Goal: Information Seeking & Learning: Learn about a topic

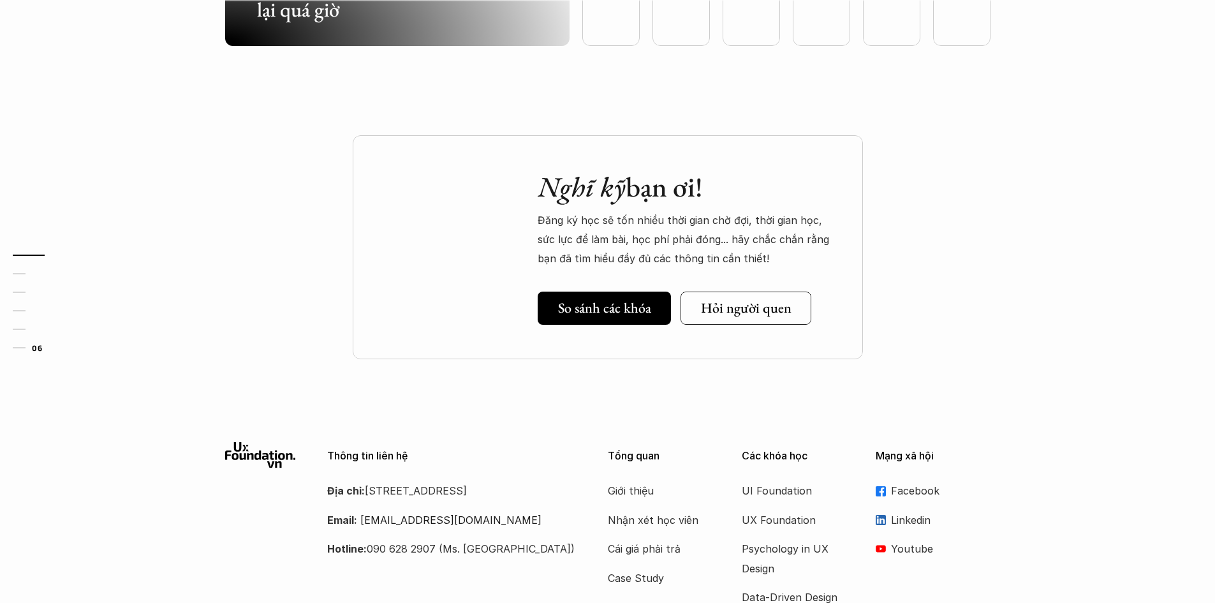
scroll to position [3762, 0]
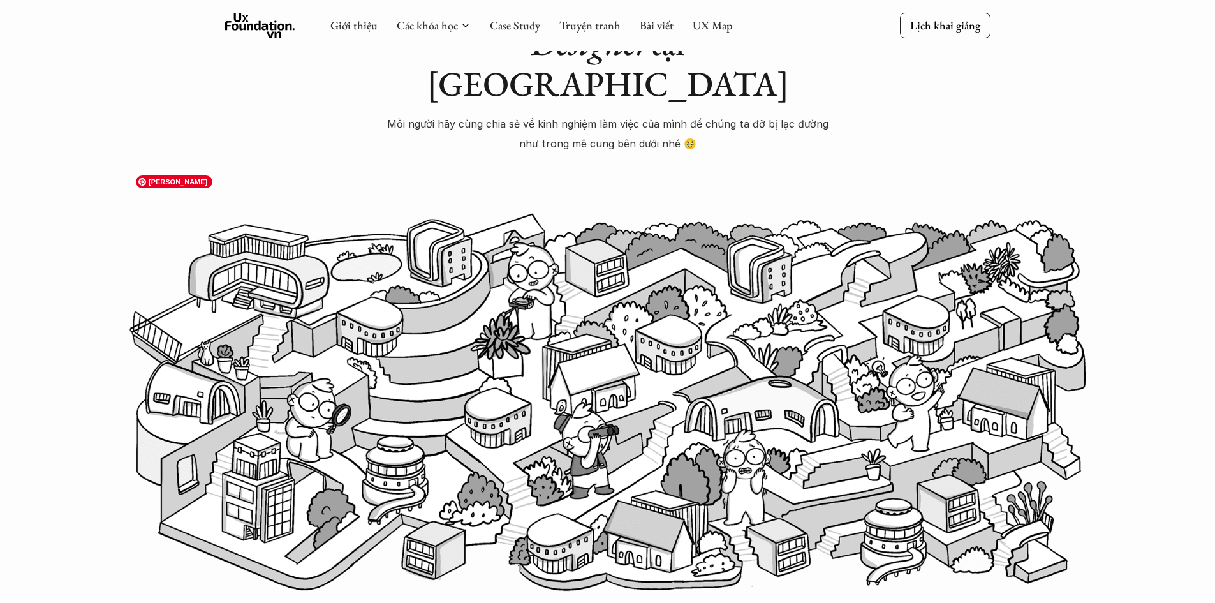
scroll to position [82, 0]
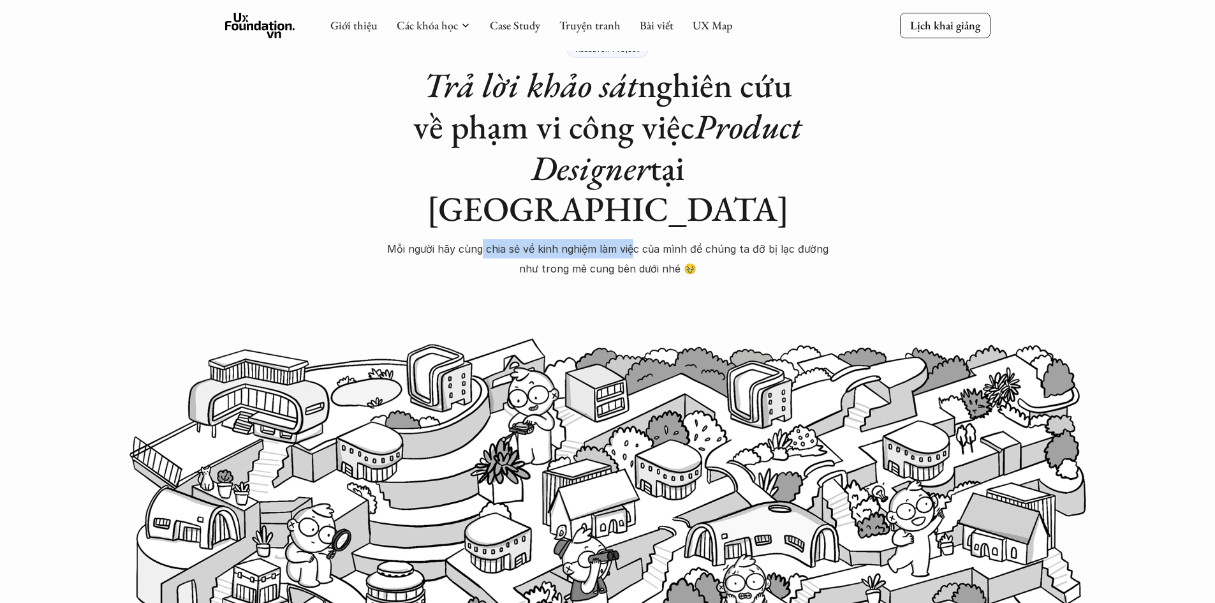
drag, startPoint x: 560, startPoint y: 201, endPoint x: 663, endPoint y: 196, distance: 102.1
click at [640, 239] on p "Mỗi người hãy cùng chia sẻ về kinh nghiệm làm việc của mình để chúng ta đỡ bị l…" at bounding box center [607, 258] width 446 height 39
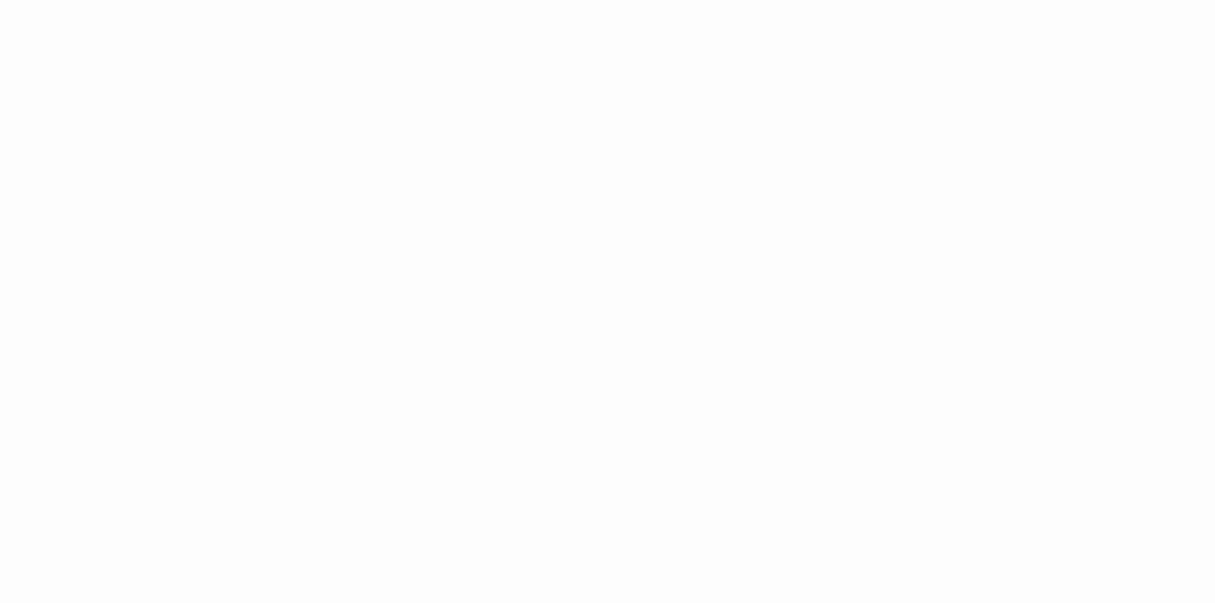
scroll to position [1781, 0]
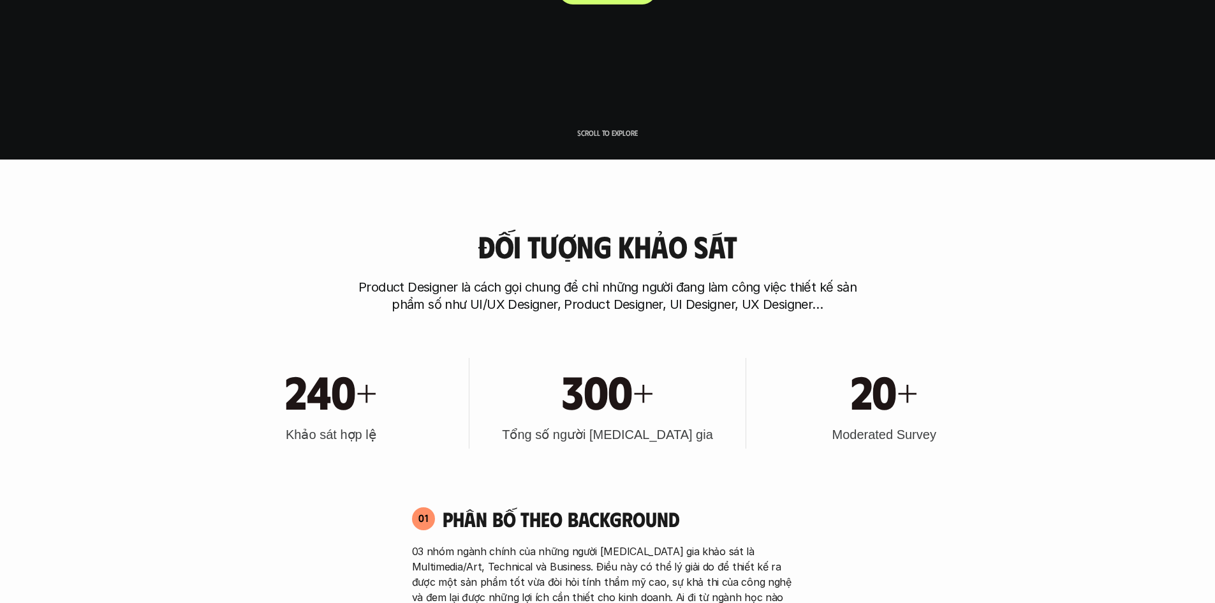
scroll to position [446, 0]
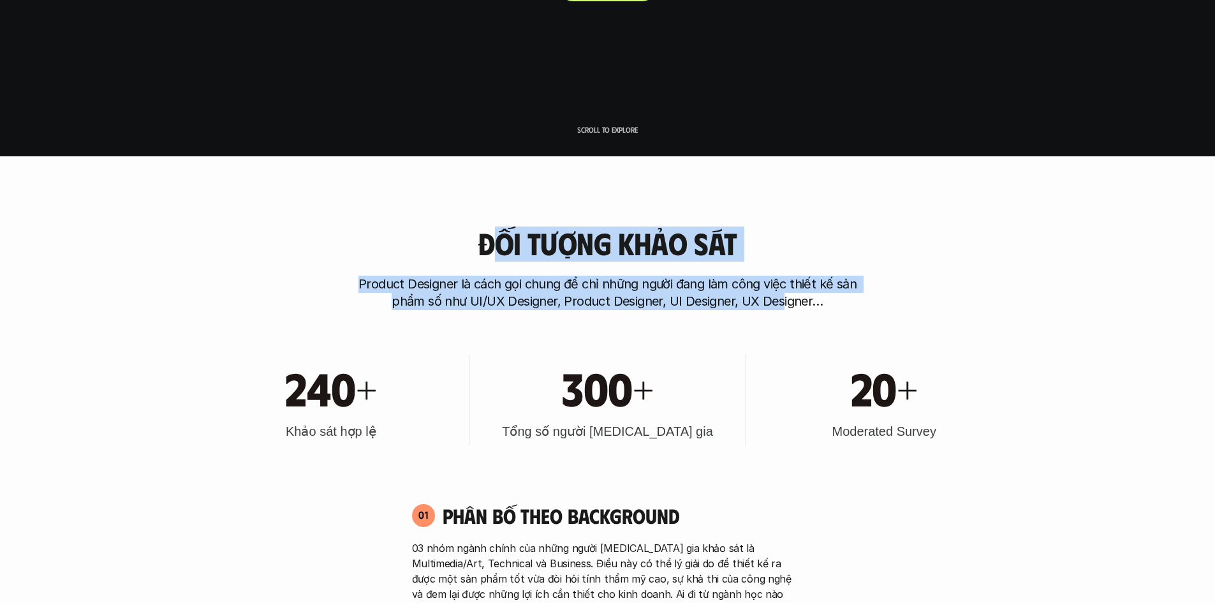
drag, startPoint x: 547, startPoint y: 237, endPoint x: 782, endPoint y: 313, distance: 246.8
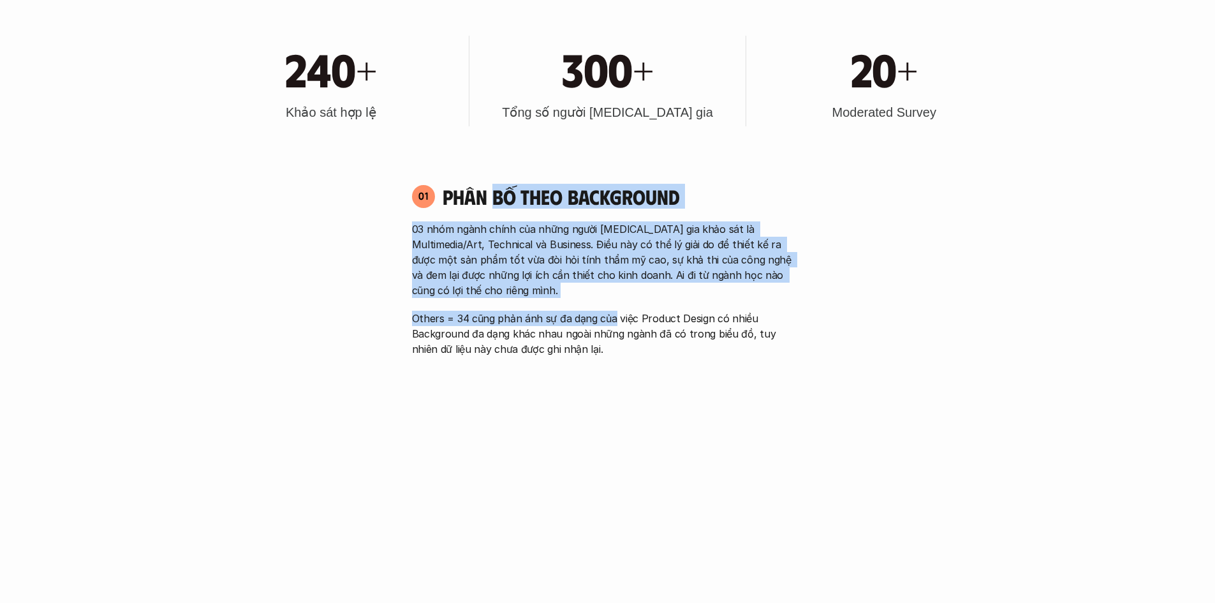
drag, startPoint x: 514, startPoint y: 219, endPoint x: 613, endPoint y: 325, distance: 145.3
click at [613, 325] on div "01 Phân bố theo background 03 nhóm ngành chính của những người tham gia khảo sá…" at bounding box center [607, 270] width 414 height 173
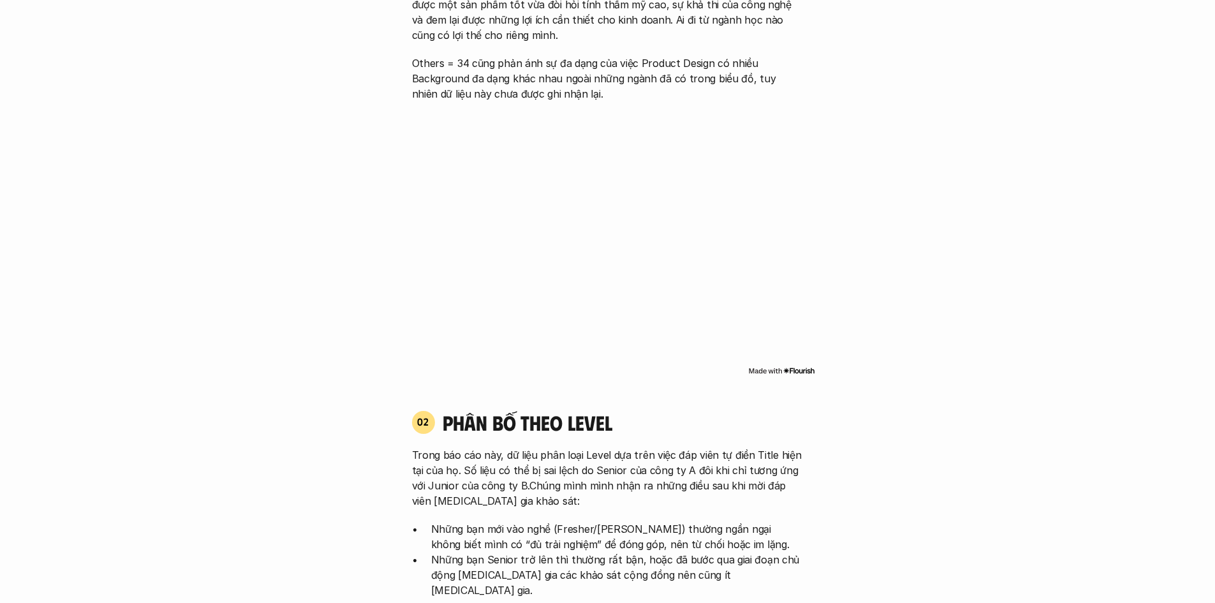
scroll to position [1084, 0]
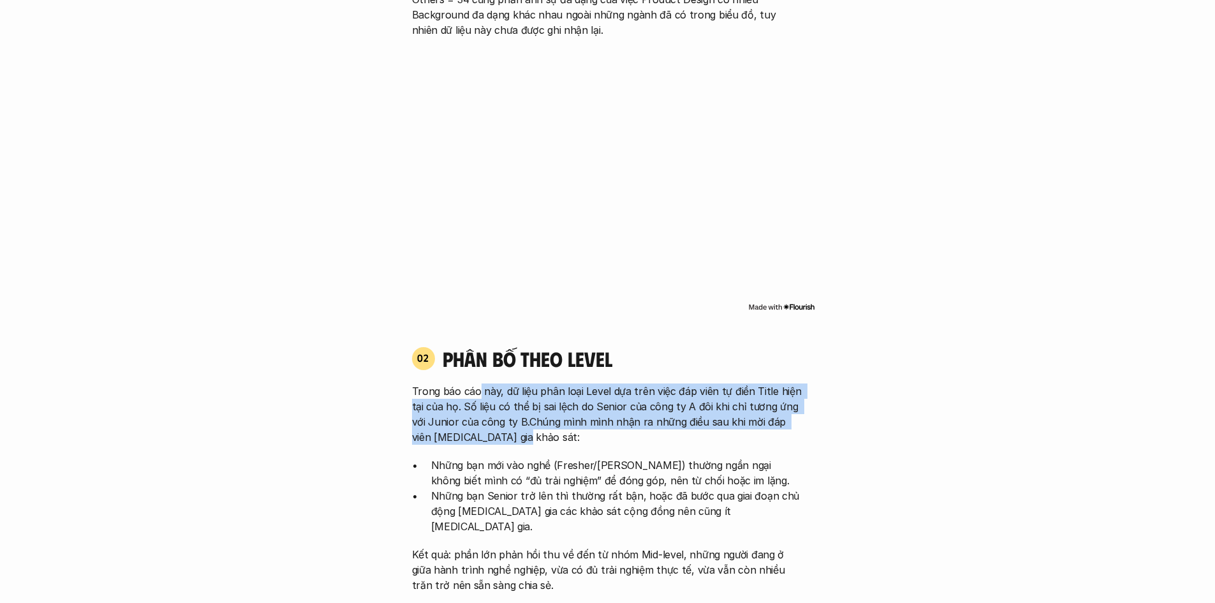
drag, startPoint x: 589, startPoint y: 408, endPoint x: 509, endPoint y: 432, distance: 82.5
click at [509, 432] on p "Trong báo cáo này, dữ liệu phân loại Level dựa trên việc đáp viên tự điền Title…" at bounding box center [608, 413] width 392 height 61
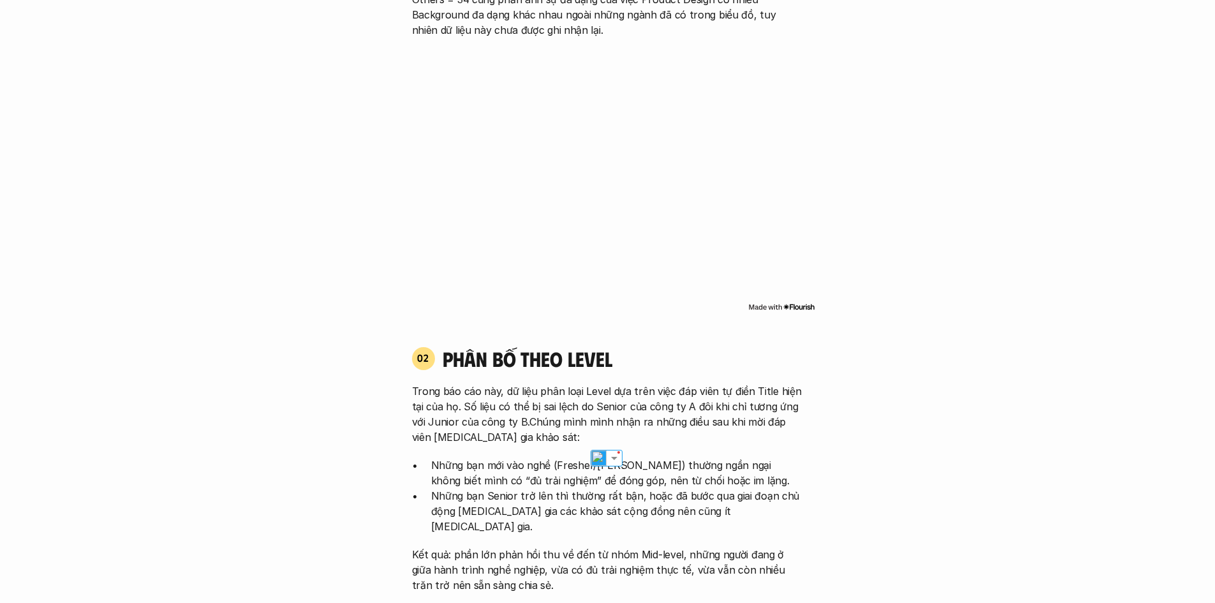
click at [751, 451] on div "Trong báo cáo này, dữ liệu phân loại Level dựa trên việc đáp viên tự điền Title…" at bounding box center [608, 487] width 392 height 209
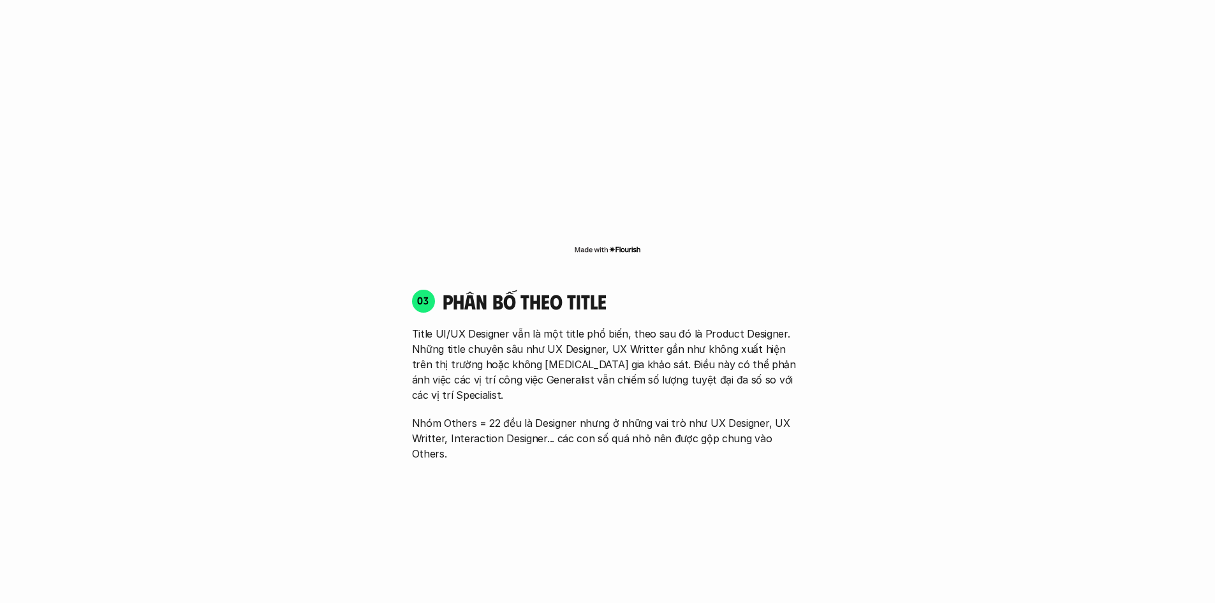
scroll to position [1722, 0]
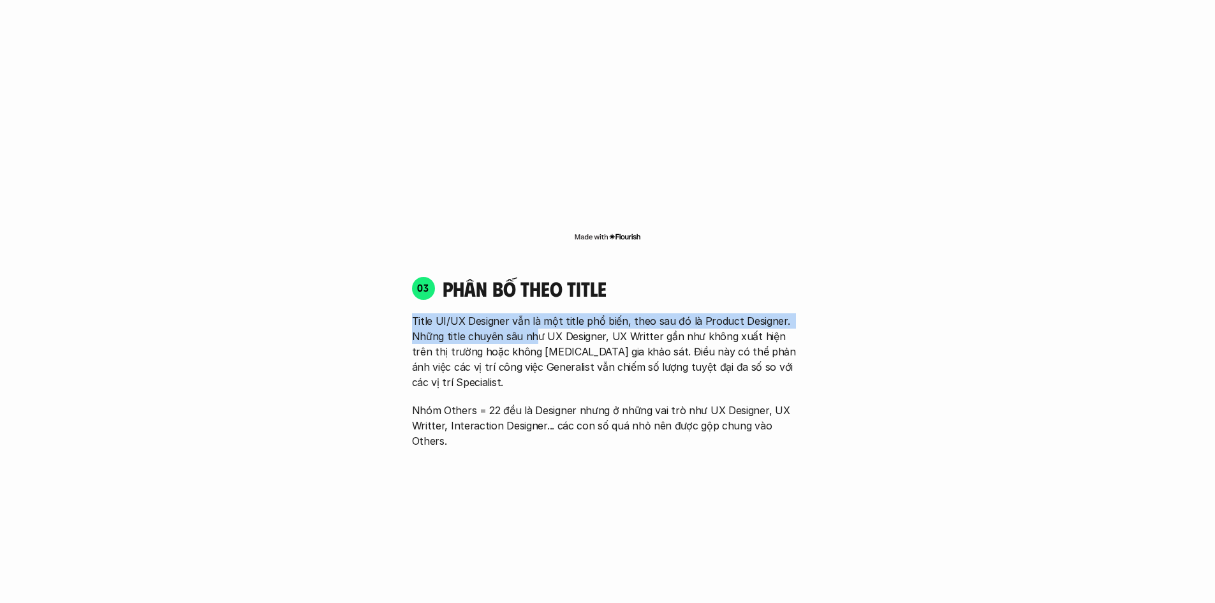
drag, startPoint x: 420, startPoint y: 302, endPoint x: 541, endPoint y: 319, distance: 122.4
click at [534, 319] on div "03 phân bố theo title Title UI/UX Designer vẫn là một title phổ biến, theo sau …" at bounding box center [607, 361] width 414 height 173
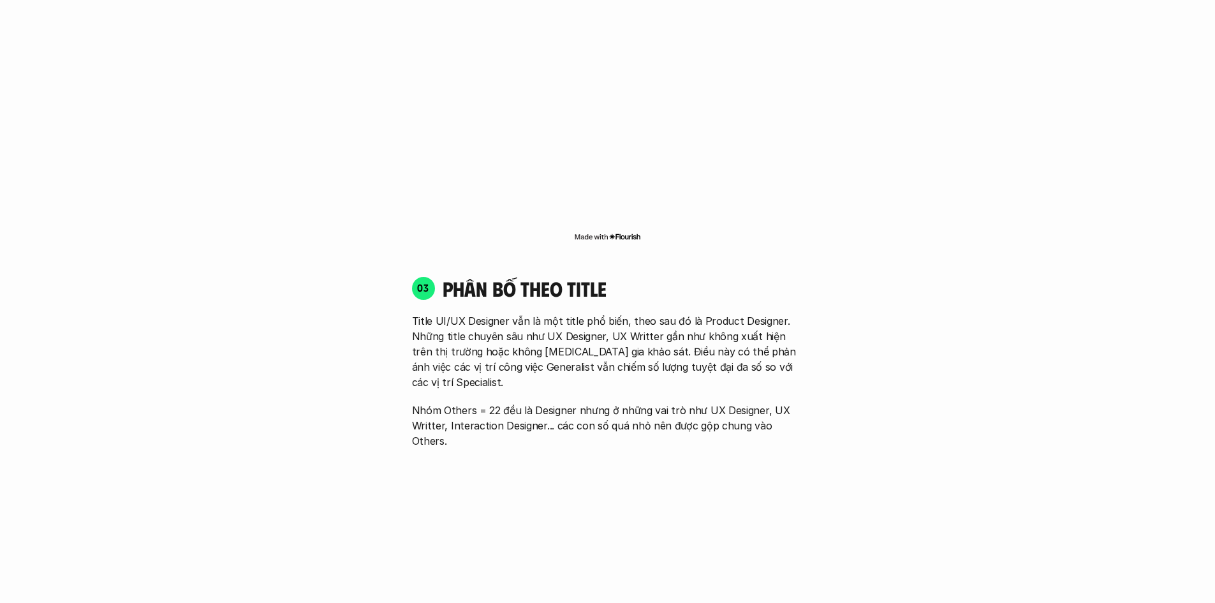
drag, startPoint x: 557, startPoint y: 319, endPoint x: 570, endPoint y: 317, distance: 13.5
click at [557, 319] on p "Title UI/UX Designer vẫn là một title phổ biến, theo sau đó là Product Designer…" at bounding box center [608, 351] width 392 height 77
drag, startPoint x: 607, startPoint y: 317, endPoint x: 687, endPoint y: 321, distance: 79.8
click at [687, 321] on p "Title UI/UX Designer vẫn là một title phổ biến, theo sau đó là Product Designer…" at bounding box center [608, 351] width 392 height 77
click at [701, 321] on p "Title UI/UX Designer vẫn là một title phổ biến, theo sau đó là Product Designer…" at bounding box center [608, 351] width 392 height 77
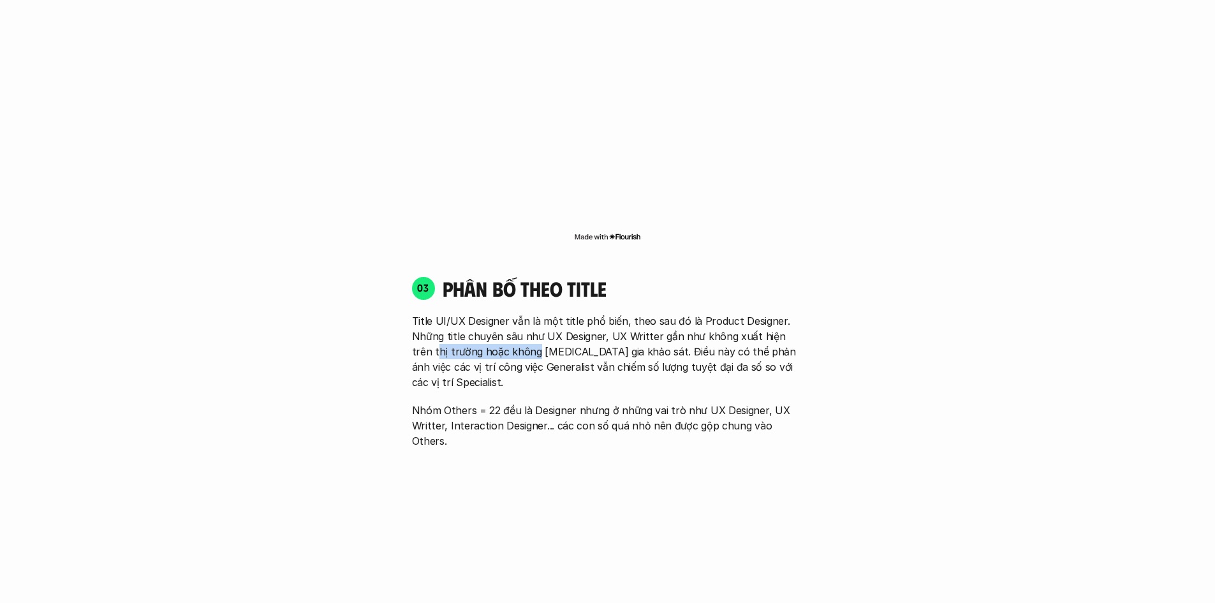
drag, startPoint x: 443, startPoint y: 330, endPoint x: 512, endPoint y: 330, distance: 68.9
click at [512, 330] on p "Title UI/UX Designer vẫn là một title phổ biến, theo sau đó là Product Designer…" at bounding box center [608, 351] width 392 height 77
click at [552, 330] on p "Title UI/UX Designer vẫn là một title phổ biến, theo sau đó là Product Designer…" at bounding box center [608, 351] width 392 height 77
drag, startPoint x: 638, startPoint y: 333, endPoint x: 524, endPoint y: 349, distance: 114.6
click at [504, 349] on p "Title UI/UX Designer vẫn là một title phổ biến, theo sau đó là Product Designer…" at bounding box center [608, 351] width 392 height 77
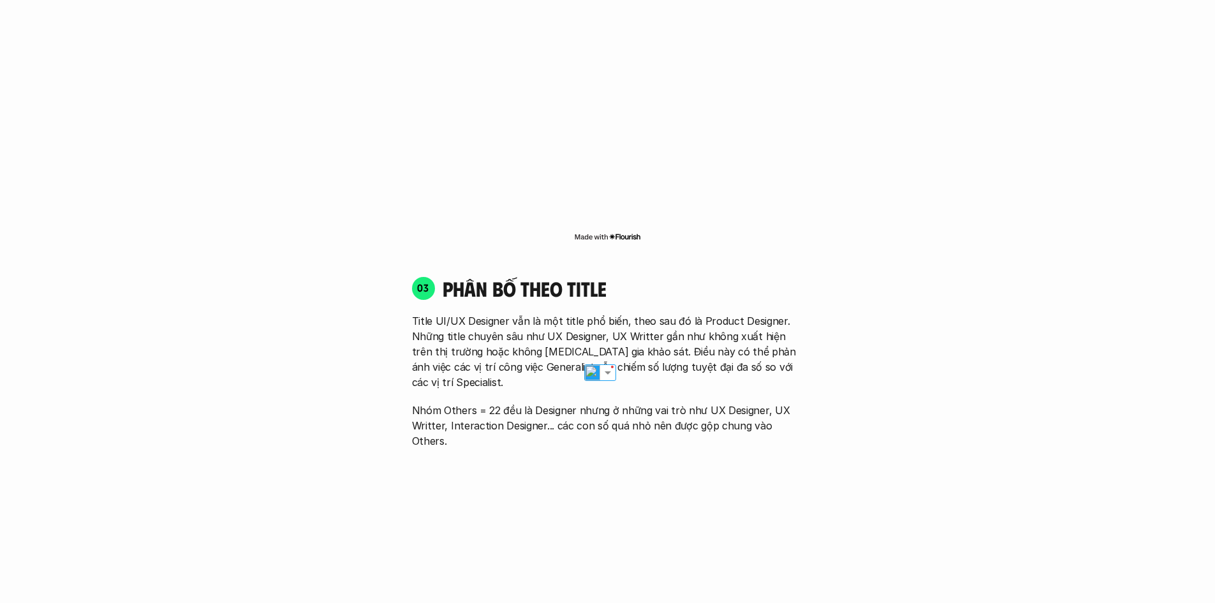
click at [524, 349] on p "Title UI/UX Designer vẫn là một title phổ biến, theo sau đó là Product Designer…" at bounding box center [608, 351] width 392 height 77
drag, startPoint x: 615, startPoint y: 353, endPoint x: 667, endPoint y: 355, distance: 52.3
click at [667, 355] on p "Title UI/UX Designer vẫn là một title phổ biến, theo sau đó là Product Designer…" at bounding box center [608, 351] width 392 height 77
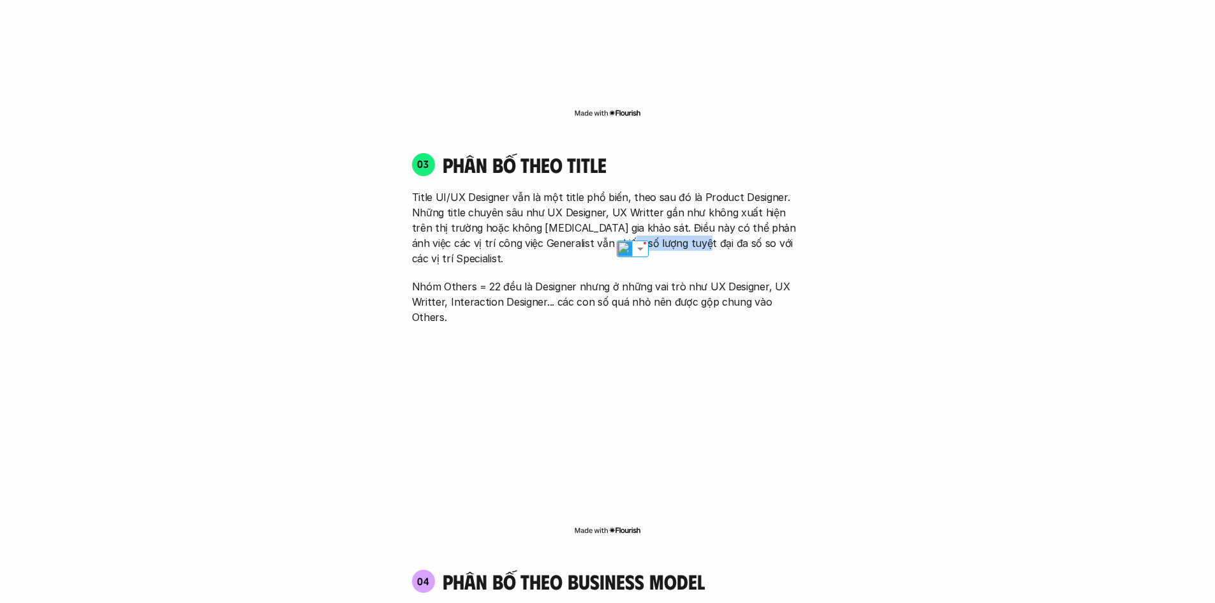
scroll to position [1849, 0]
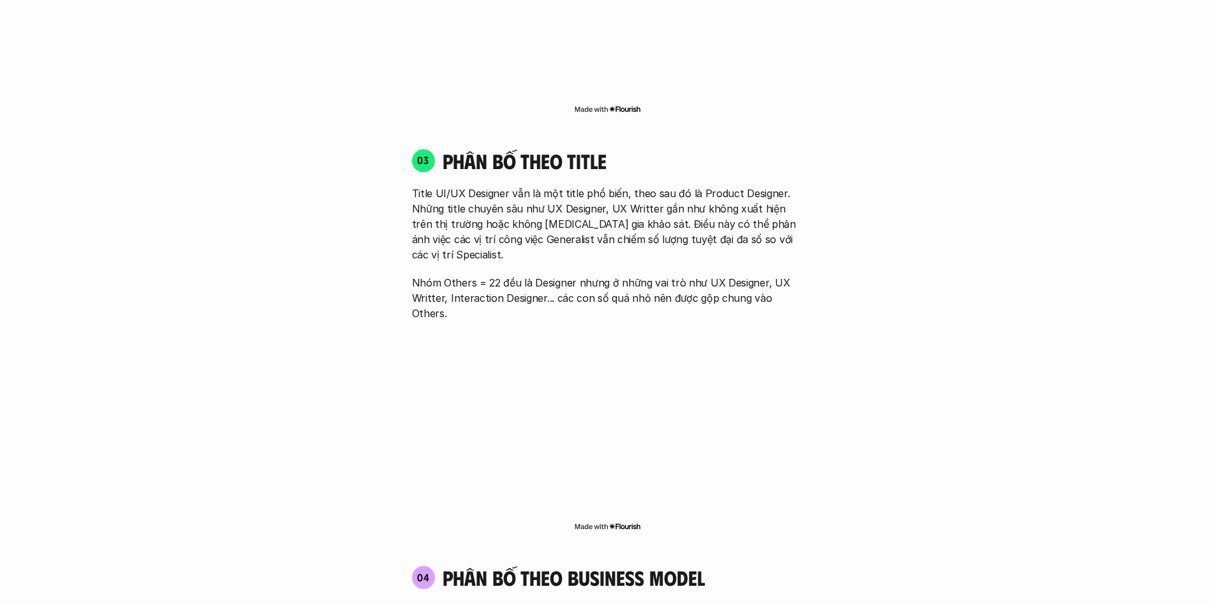
click at [370, 241] on div "01 Phân bố theo background 03 nhóm ngành chính của những người tham gia khảo sá…" at bounding box center [608, 253] width 816 height 2332
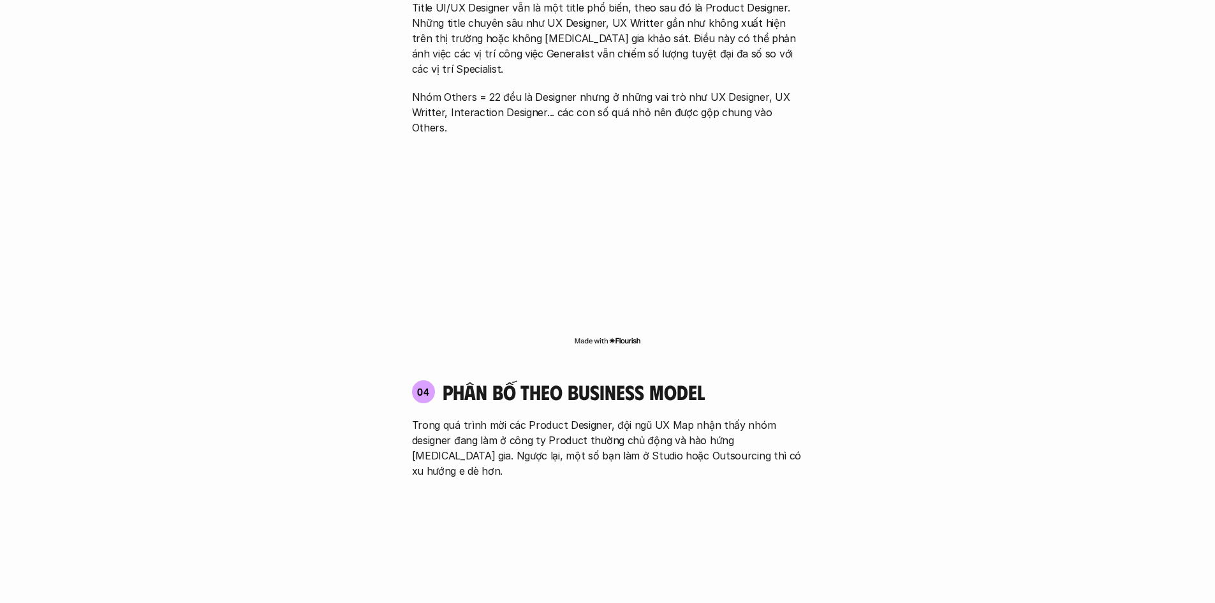
scroll to position [2104, 0]
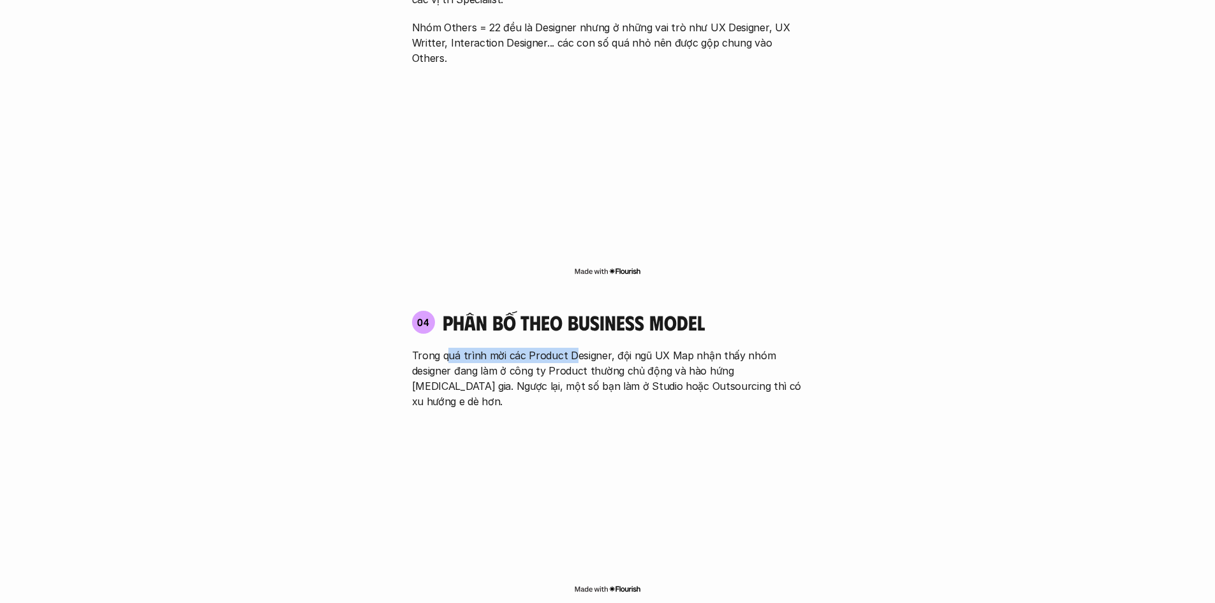
drag, startPoint x: 484, startPoint y: 310, endPoint x: 568, endPoint y: 310, distance: 84.2
click at [568, 348] on p "Trong quá trình mời các Product Designer, đội ngũ UX Map nhận thấy nhóm designe…" at bounding box center [608, 378] width 392 height 61
click at [599, 348] on p "Trong quá trình mời các Product Designer, đội ngũ UX Map nhận thấy nhóm designe…" at bounding box center [608, 378] width 392 height 61
drag, startPoint x: 603, startPoint y: 314, endPoint x: 683, endPoint y: 312, distance: 79.7
click at [682, 348] on p "Trong quá trình mời các Product Designer, đội ngũ UX Map nhận thấy nhóm designe…" at bounding box center [608, 378] width 392 height 61
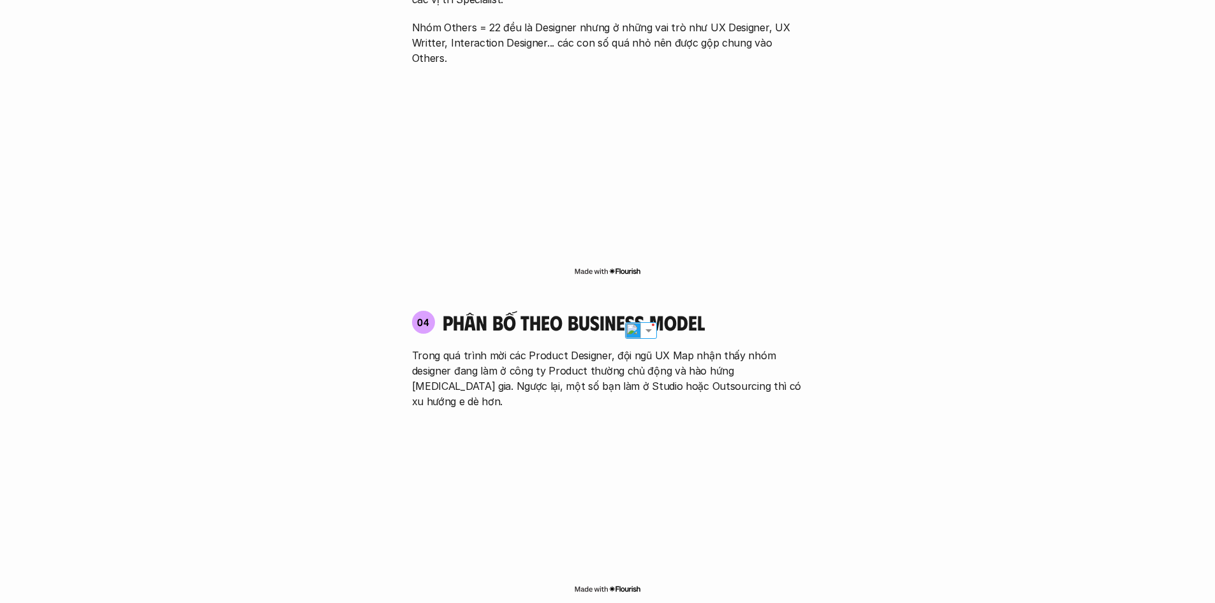
click at [697, 348] on p "Trong quá trình mời các Product Designer, đội ngũ UX Map nhận thấy nhóm designe…" at bounding box center [608, 378] width 392 height 61
drag, startPoint x: 686, startPoint y: 323, endPoint x: 694, endPoint y: 323, distance: 8.3
click at [694, 348] on p "Trong quá trình mời các Product Designer, đội ngũ UX Map nhận thấy nhóm designe…" at bounding box center [608, 378] width 392 height 61
drag, startPoint x: 585, startPoint y: 328, endPoint x: 495, endPoint y: 334, distance: 90.1
click at [580, 348] on p "Trong quá trình mời các Product Designer, đội ngũ UX Map nhận thấy nhóm designe…" at bounding box center [608, 378] width 392 height 61
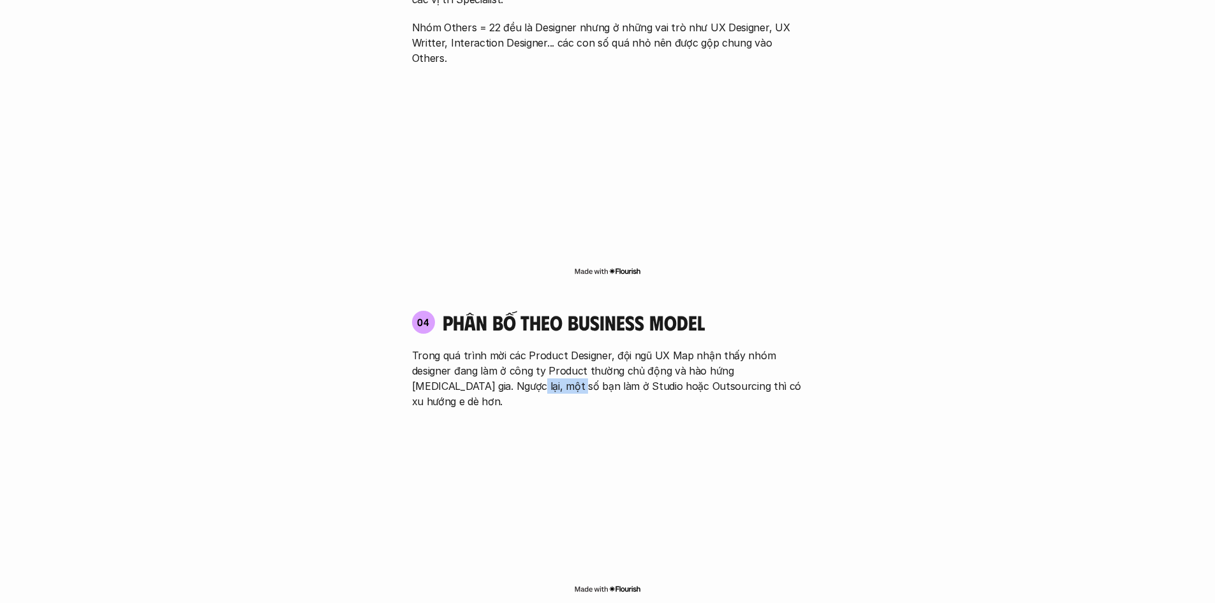
drag, startPoint x: 482, startPoint y: 334, endPoint x: 569, endPoint y: 328, distance: 87.5
click at [534, 348] on p "Trong quá trình mời các Product Designer, đội ngũ UX Map nhận thấy nhóm designe…" at bounding box center [608, 378] width 392 height 61
click at [656, 348] on p "Trong quá trình mời các Product Designer, đội ngũ UX Map nhận thấy nhóm designe…" at bounding box center [608, 378] width 392 height 61
drag, startPoint x: 596, startPoint y: 332, endPoint x: 702, endPoint y: 332, distance: 105.8
click at [661, 348] on p "Trong quá trình mời các Product Designer, đội ngũ UX Map nhận thấy nhóm designe…" at bounding box center [608, 378] width 392 height 61
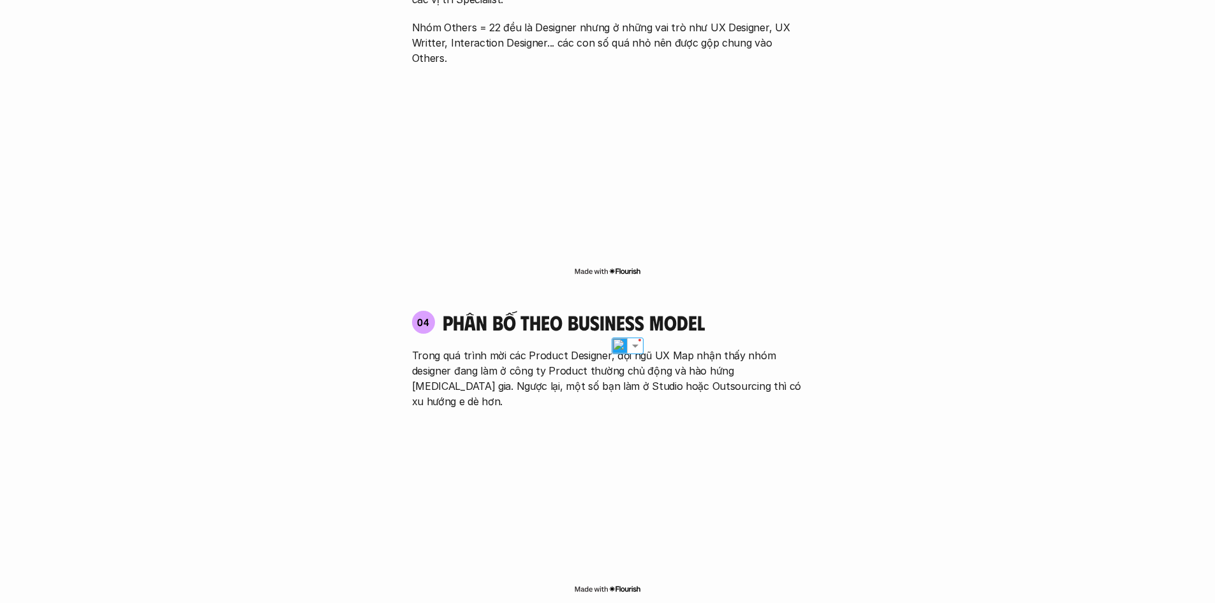
click at [714, 348] on p "Trong quá trình mời các Product Designer, đội ngũ UX Map nhận thấy nhóm designe…" at bounding box center [608, 378] width 392 height 61
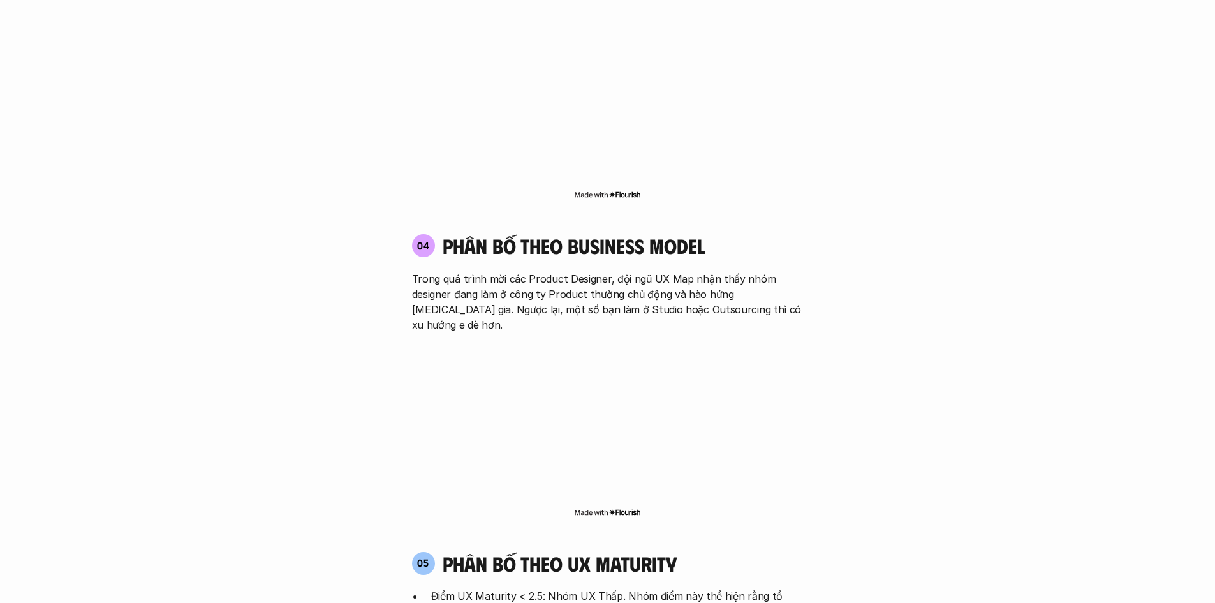
scroll to position [2296, 0]
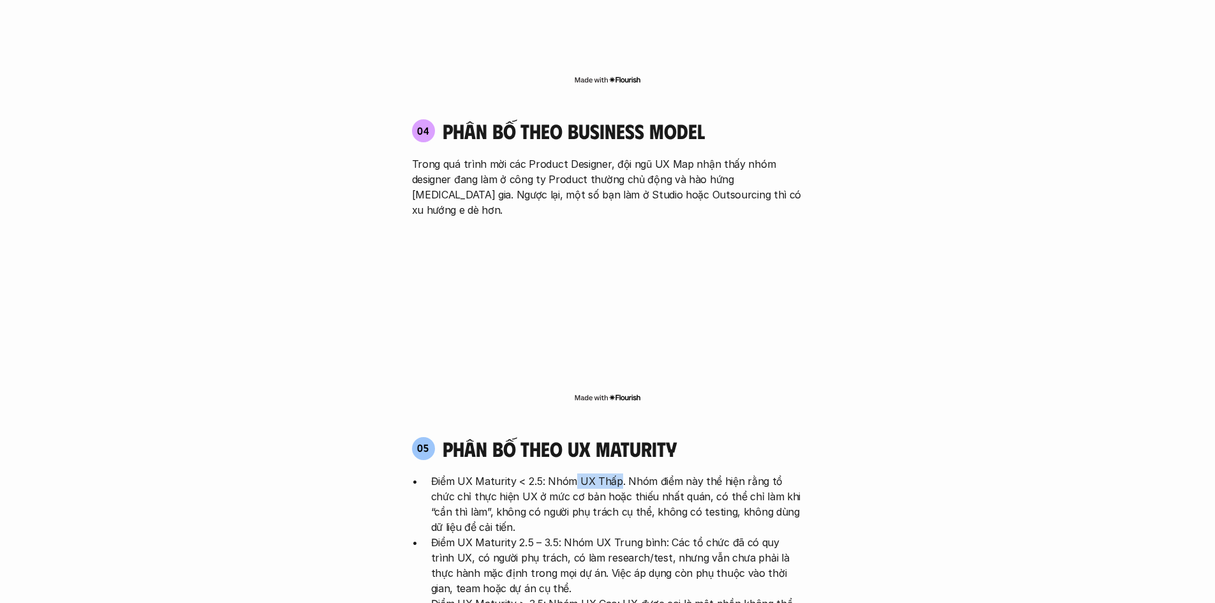
drag, startPoint x: 569, startPoint y: 422, endPoint x: 614, endPoint y: 421, distance: 44.6
click at [614, 473] on p "Điểm UX Maturity < 2.5: Nhóm UX Thấp. Nhóm điểm này thể hiện rằng tổ chức chỉ t…" at bounding box center [617, 503] width 372 height 61
click at [631, 473] on p "Điểm UX Maturity < 2.5: Nhóm UX Thấp. Nhóm điểm này thể hiện rằng tổ chức chỉ t…" at bounding box center [617, 503] width 372 height 61
drag, startPoint x: 644, startPoint y: 419, endPoint x: 527, endPoint y: 437, distance: 118.1
click at [527, 473] on p "Điểm UX Maturity < 2.5: Nhóm UX Thấp. Nhóm điểm này thể hiện rằng tổ chức chỉ t…" at bounding box center [617, 503] width 372 height 61
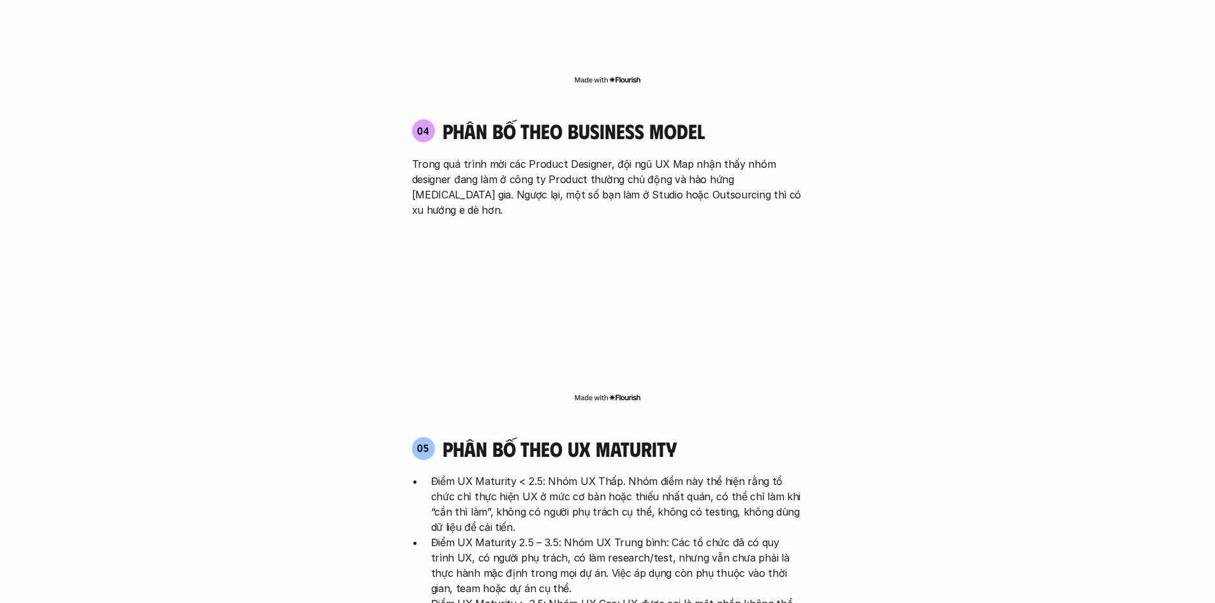
click at [471, 473] on p "Điểm UX Maturity < 2.5: Nhóm UX Thấp. Nhóm điểm này thể hiện rằng tổ chức chỉ t…" at bounding box center [617, 503] width 372 height 61
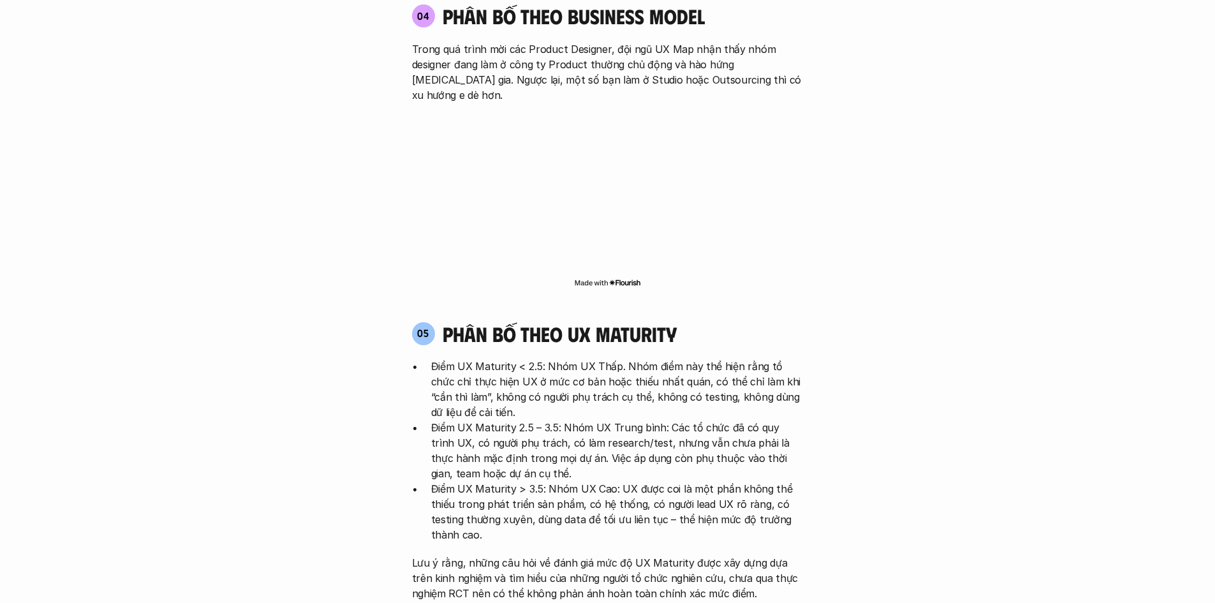
scroll to position [2423, 0]
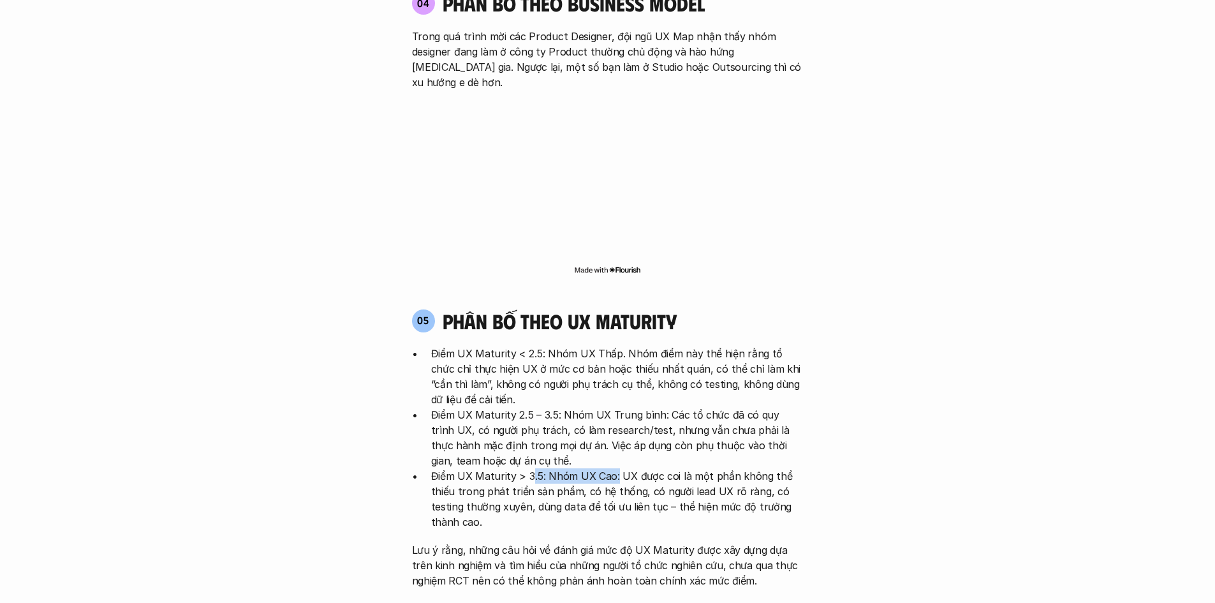
drag, startPoint x: 543, startPoint y: 414, endPoint x: 613, endPoint y: 415, distance: 70.1
click at [613, 468] on p "Điểm UX Maturity > 3.5: Nhóm UX Cao: UX được coi là một phần không thể thiếu tr…" at bounding box center [617, 498] width 372 height 61
click at [630, 468] on p "Điểm UX Maturity > 3.5: Nhóm UX Cao: UX được coi là một phần không thể thiếu tr…" at bounding box center [617, 498] width 372 height 61
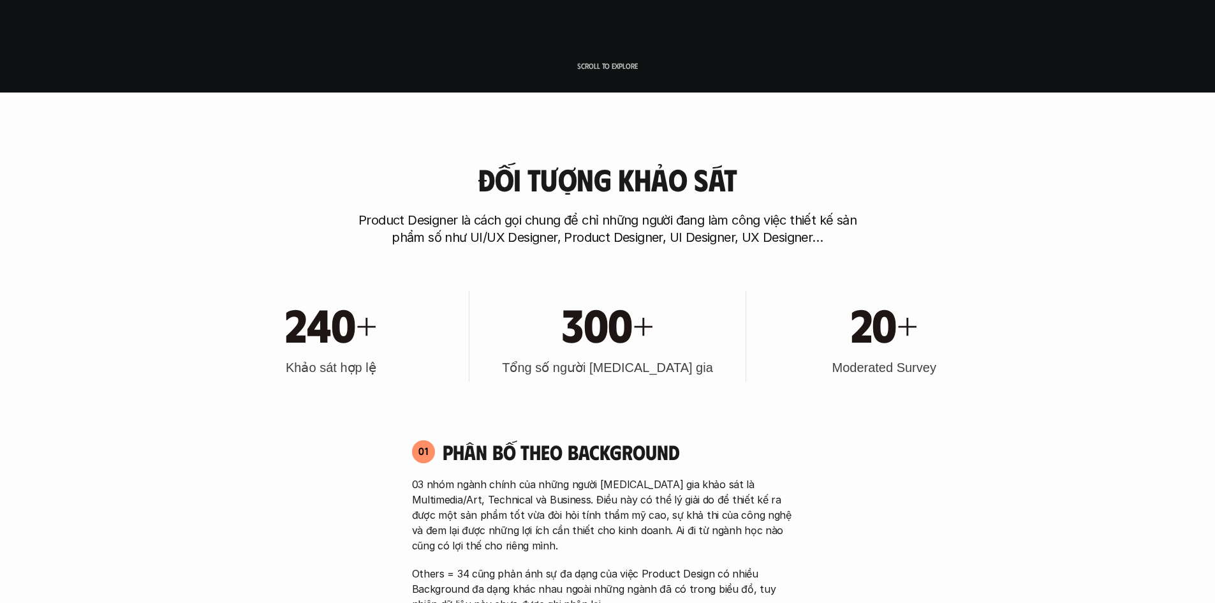
scroll to position [0, 0]
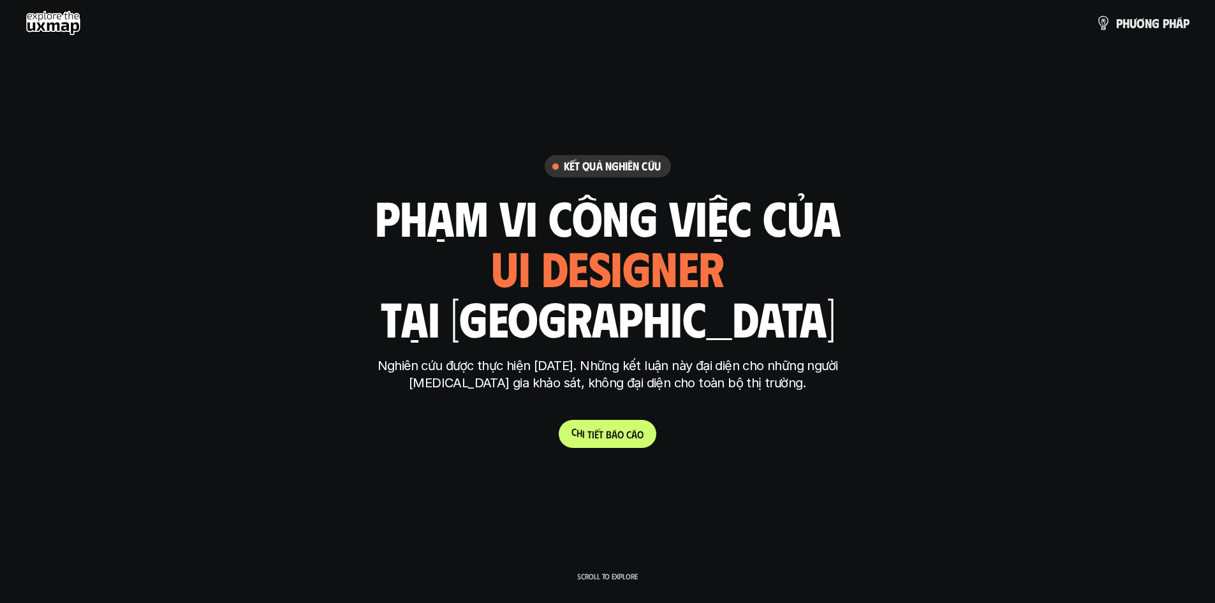
click at [616, 419] on div "Kết quả nghiên cứu phạm vi công việc của ui designer ui/ux designer product des…" at bounding box center [608, 301] width 478 height 293
click at [617, 421] on link "C h i t i ế t b á o c á o" at bounding box center [608, 434] width 98 height 28
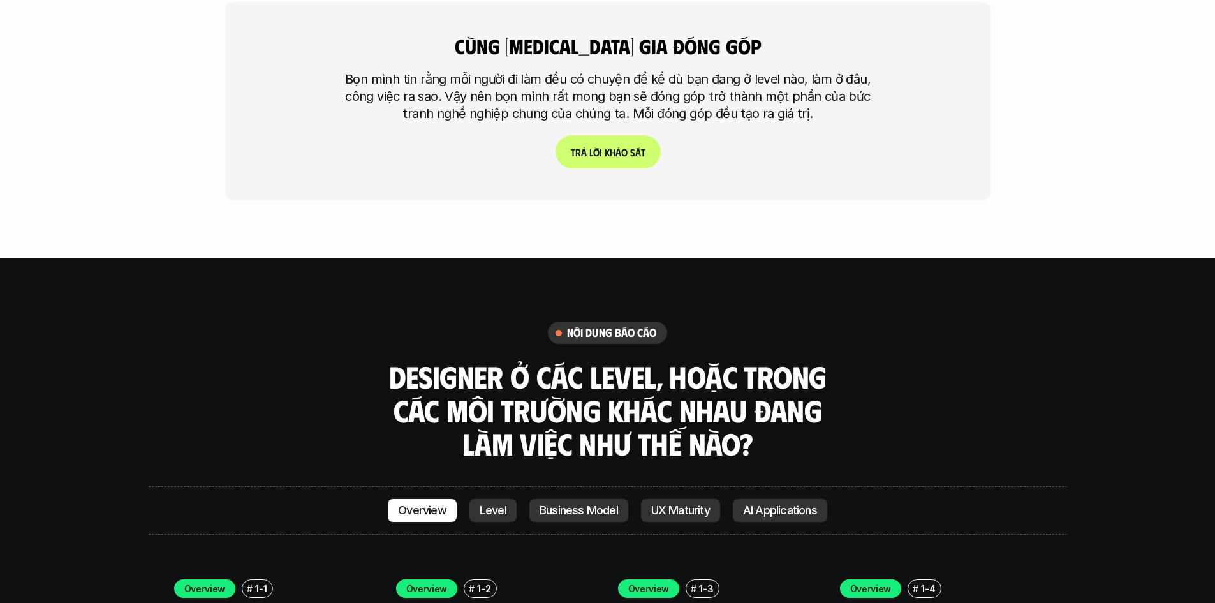
scroll to position [3373, 0]
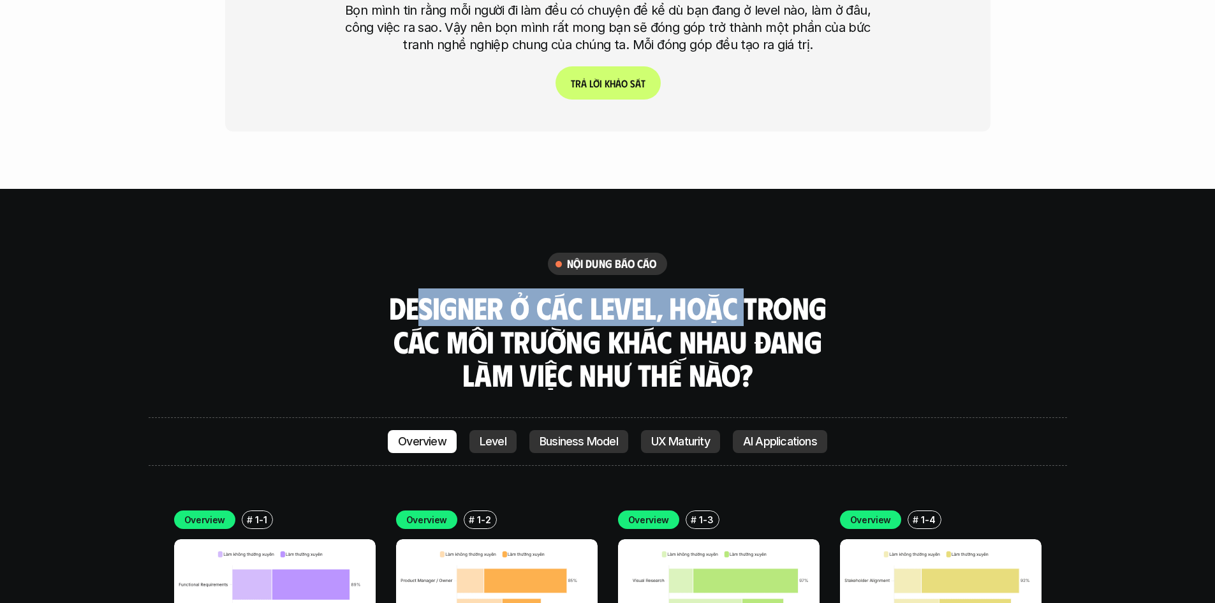
drag, startPoint x: 425, startPoint y: 231, endPoint x: 743, endPoint y: 242, distance: 318.4
click at [743, 291] on h3 "Designer ở các level, hoặc trong các môi trường khác nhau đang làm việc như thế…" at bounding box center [607, 341] width 446 height 101
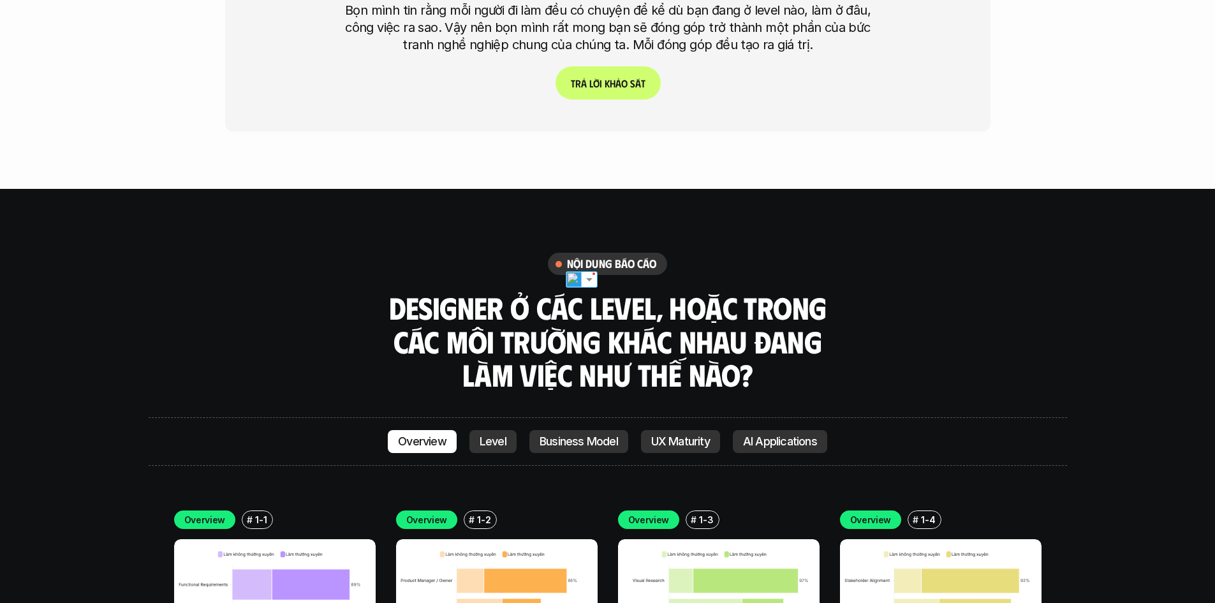
click at [787, 291] on h3 "Designer ở các level, hoặc trong các môi trường khác nhau đang làm việc như thế…" at bounding box center [607, 341] width 446 height 101
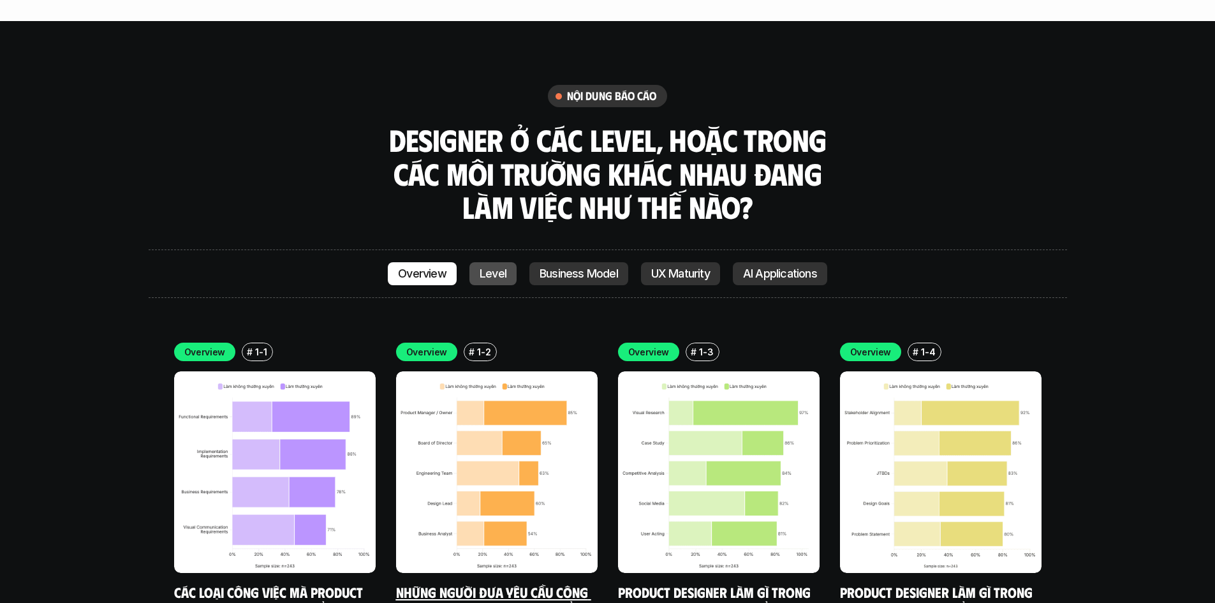
scroll to position [3628, 0]
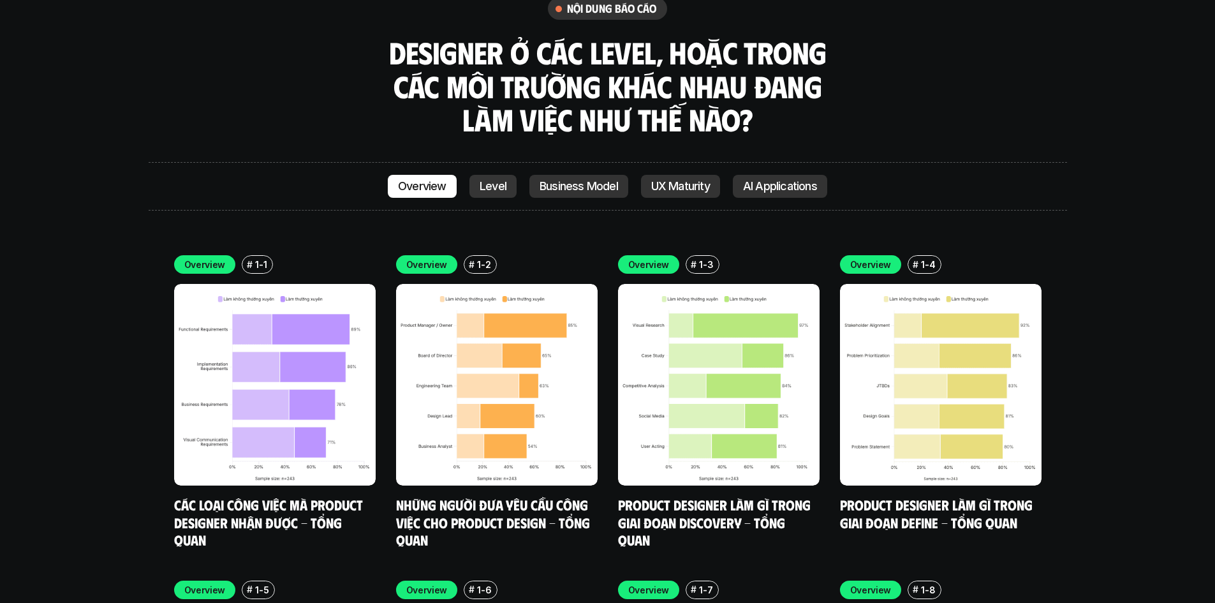
click at [475, 175] on link "Level" at bounding box center [492, 186] width 47 height 23
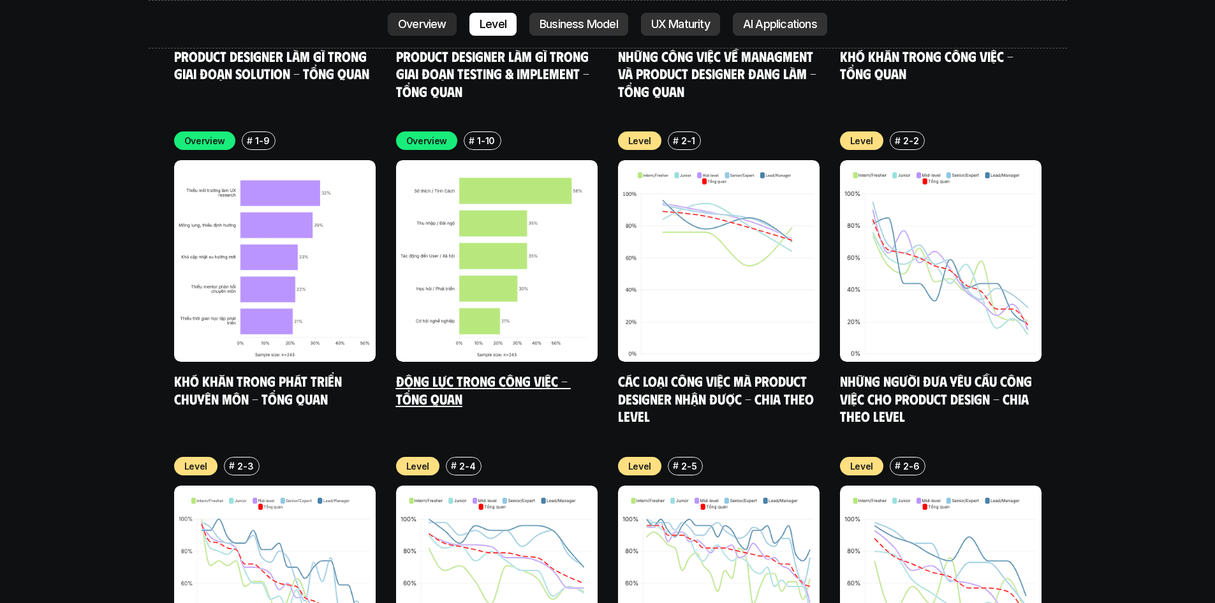
scroll to position [4414, 0]
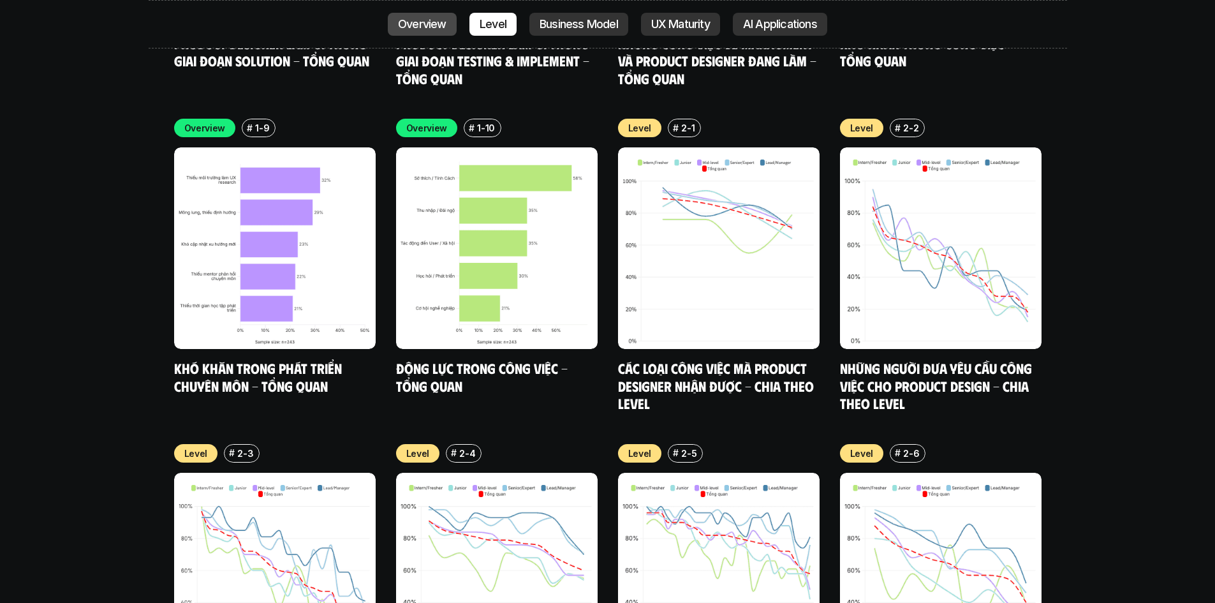
click at [436, 29] on p "Overview" at bounding box center [422, 24] width 48 height 13
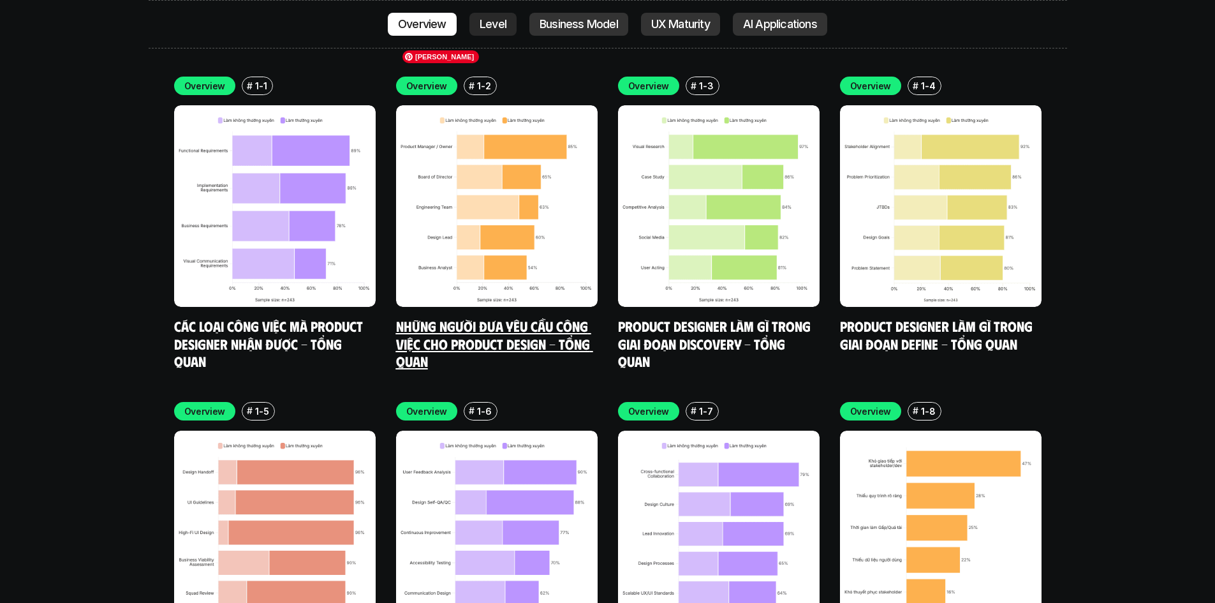
scroll to position [3752, 0]
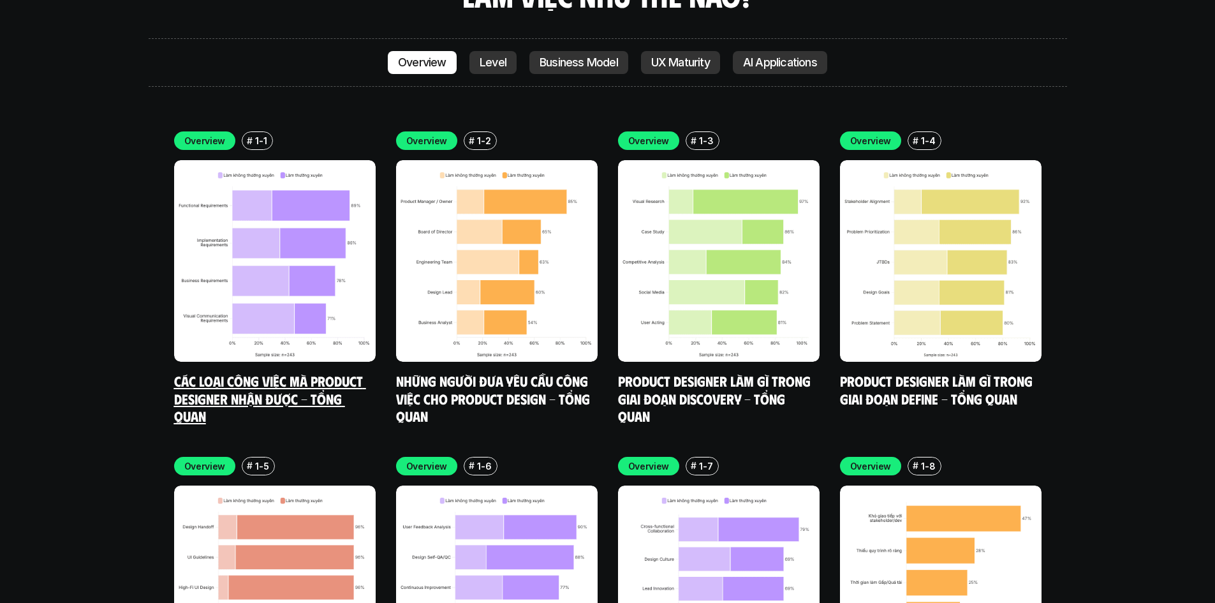
click at [217, 372] on link "Các loại công việc mà Product Designer nhận được - Tổng quan" at bounding box center [270, 398] width 192 height 52
click at [241, 372] on link "Các loại công việc mà Product Designer nhận được - Tổng quan" at bounding box center [270, 398] width 192 height 52
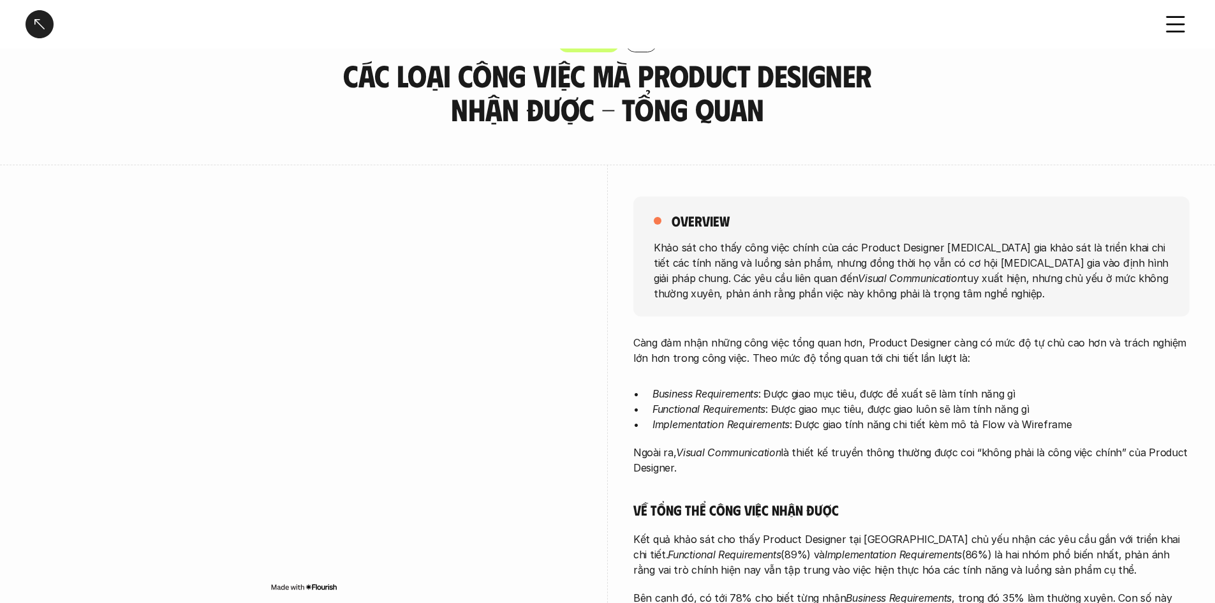
scroll to position [64, 0]
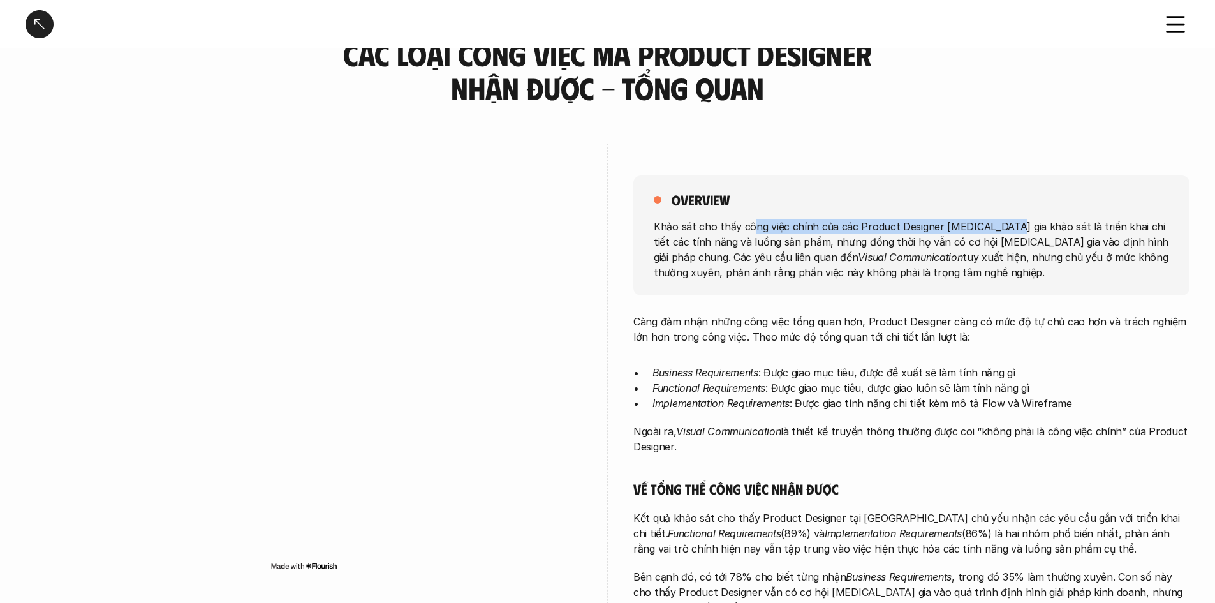
drag, startPoint x: 796, startPoint y: 223, endPoint x: 1003, endPoint y: 221, distance: 207.2
click at [1003, 221] on p "Khảo sát cho thấy công việc chính của các Product Designer tham gia khảo sát là…" at bounding box center [911, 248] width 515 height 61
click at [635, 247] on div "overview Khảo sát cho thấy công việc chính của các Product Designer tham gia kh…" at bounding box center [911, 235] width 556 height 120
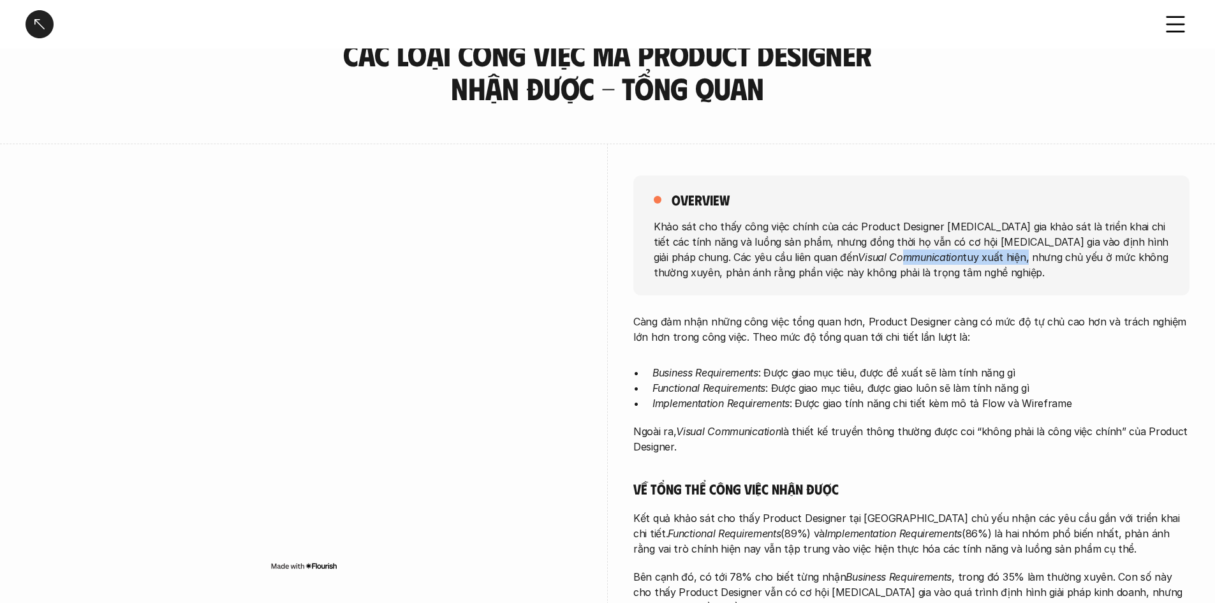
drag, startPoint x: 800, startPoint y: 255, endPoint x: 944, endPoint y: 255, distance: 144.7
click at [907, 255] on p "Khảo sát cho thấy công việc chính của các Product Designer tham gia khảo sát là…" at bounding box center [911, 248] width 515 height 61
click at [952, 255] on p "Khảo sát cho thấy công việc chính của các Product Designer tham gia khảo sát là…" at bounding box center [911, 248] width 515 height 61
drag, startPoint x: 760, startPoint y: 253, endPoint x: 802, endPoint y: 254, distance: 41.5
click at [799, 254] on p "Khảo sát cho thấy công việc chính của các Product Designer tham gia khảo sát là…" at bounding box center [911, 248] width 515 height 61
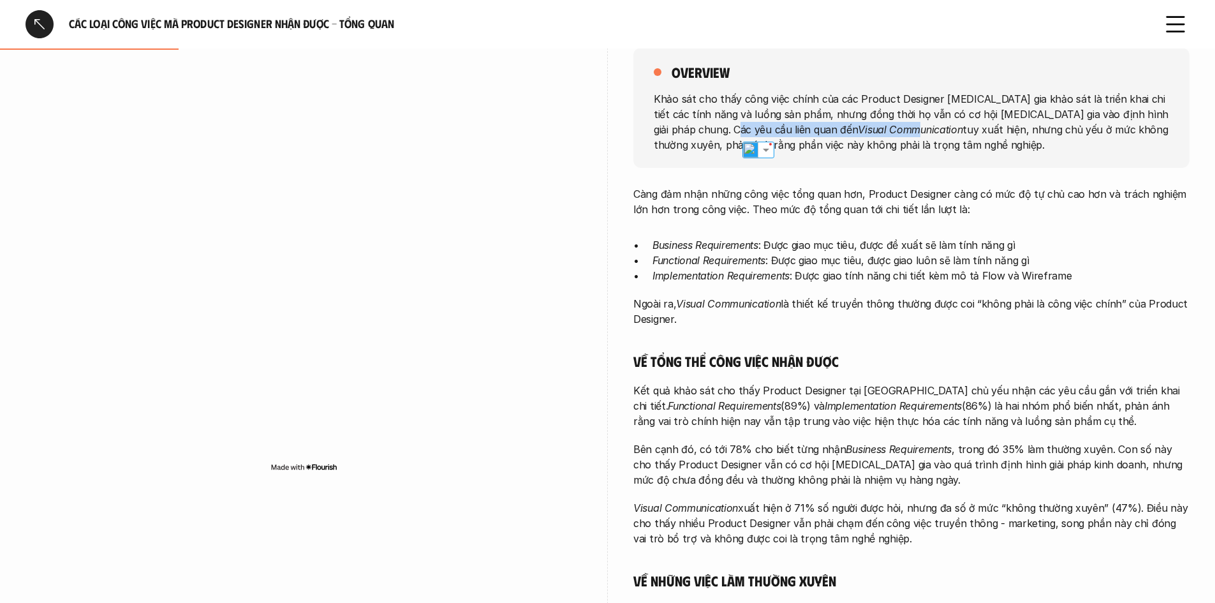
scroll to position [255, 0]
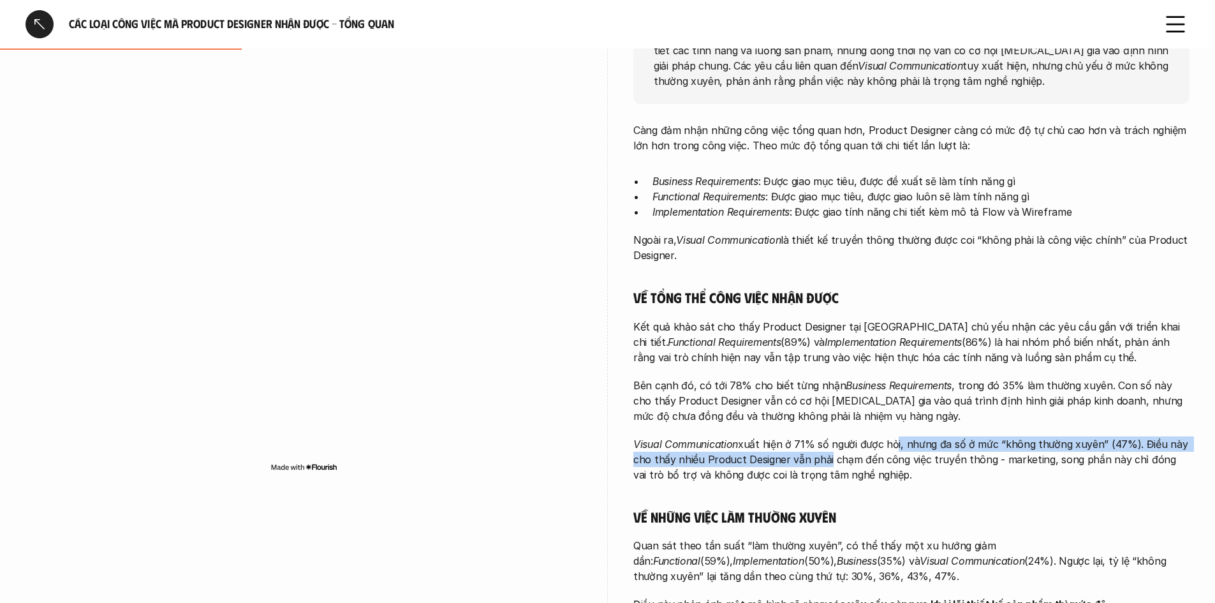
drag, startPoint x: 903, startPoint y: 445, endPoint x: 830, endPoint y: 453, distance: 73.1
click at [829, 453] on p "Visual Communication xuất hiện ở 71% số người được hỏi, nhưng đa số ở mức “khôn…" at bounding box center [911, 459] width 556 height 46
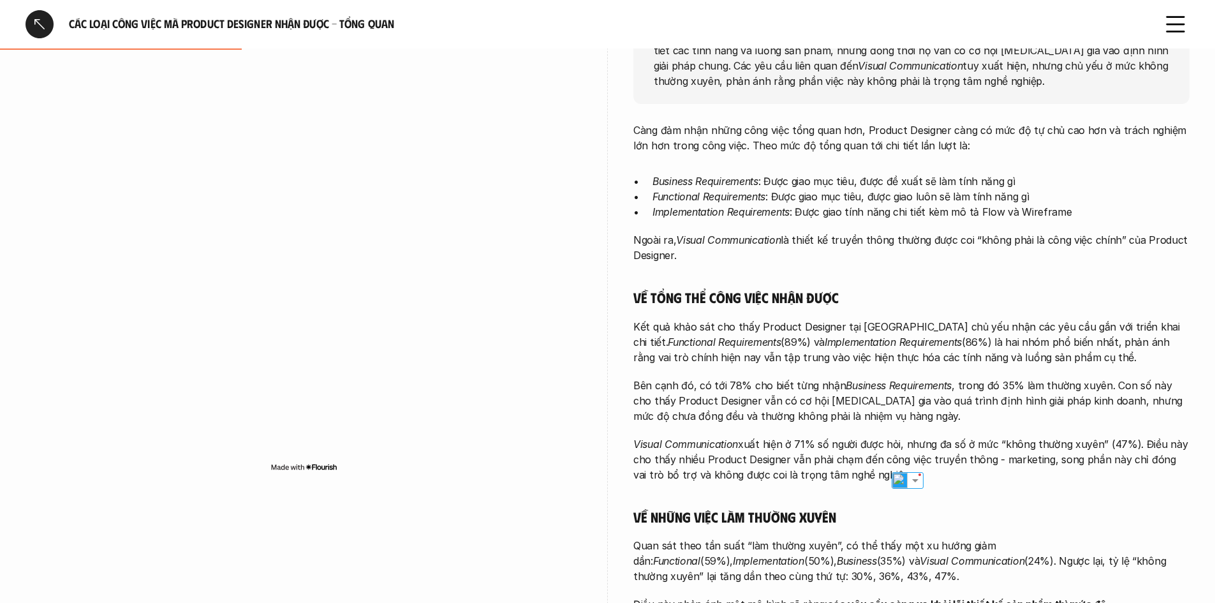
click at [856, 452] on p "Visual Communication xuất hiện ở 71% số người được hỏi, nhưng đa số ở mức “khôn…" at bounding box center [911, 459] width 556 height 46
drag, startPoint x: 792, startPoint y: 453, endPoint x: 998, endPoint y: 463, distance: 206.2
click at [978, 463] on p "Visual Communication xuất hiện ở 71% số người được hỏi, nhưng đa số ở mức “khôn…" at bounding box center [911, 459] width 556 height 46
click at [1009, 463] on p "Visual Communication xuất hiện ở 71% số người được hỏi, nhưng đa số ở mức “khôn…" at bounding box center [911, 459] width 556 height 46
drag, startPoint x: 648, startPoint y: 473, endPoint x: 768, endPoint y: 469, distance: 120.6
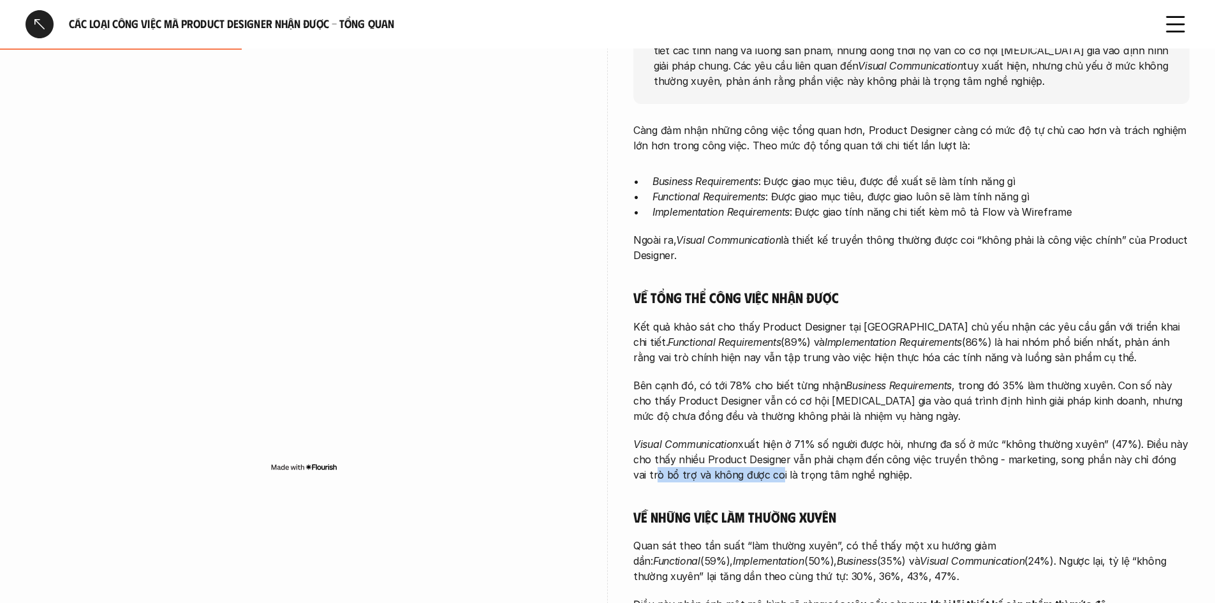
click at [758, 476] on p "Visual Communication xuất hiện ở 71% số người được hỏi, nhưng đa số ở mức “khôn…" at bounding box center [911, 459] width 556 height 46
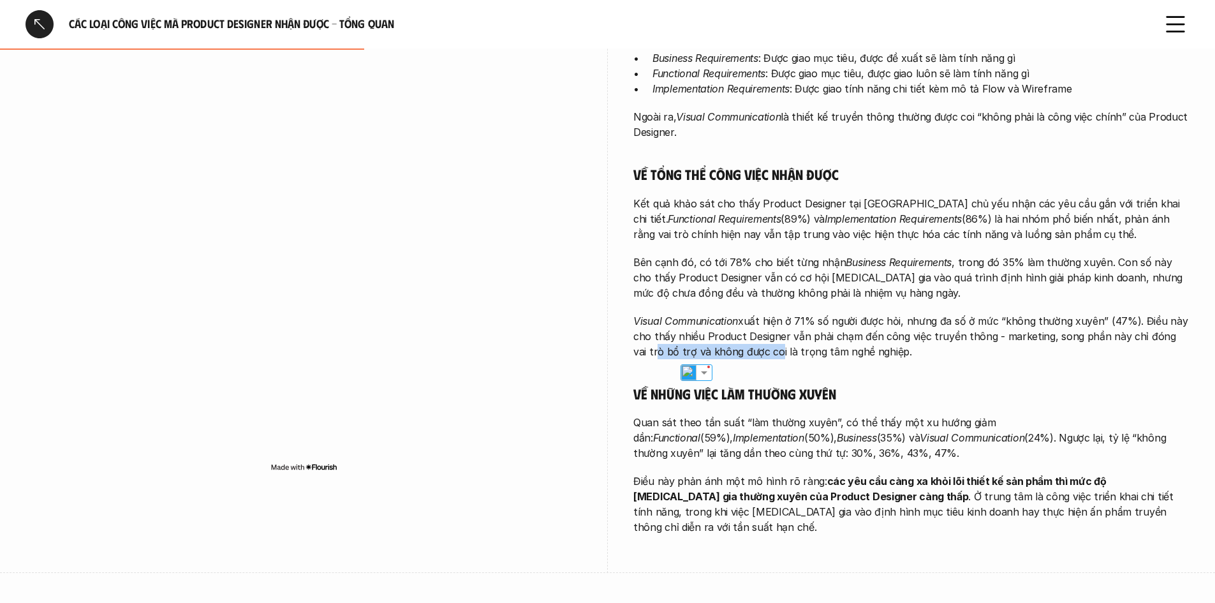
scroll to position [383, 0]
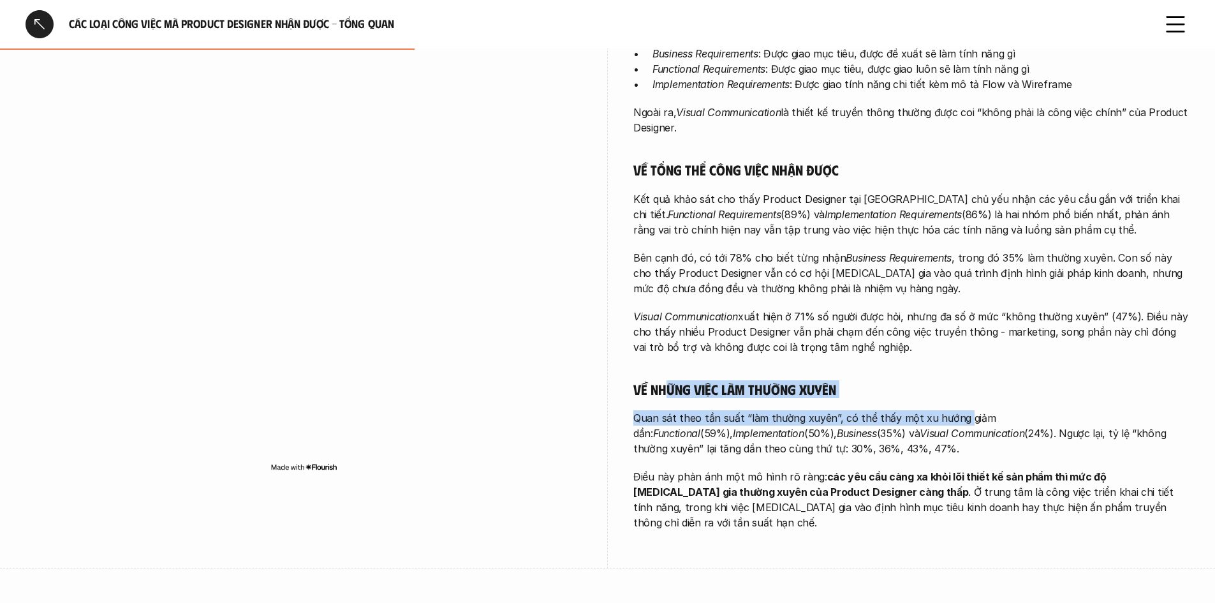
drag, startPoint x: 699, startPoint y: 386, endPoint x: 958, endPoint y: 420, distance: 261.2
click at [958, 420] on div "Càng đảm nhận những công việc tổng quan hơn, Product Designer càng có mức độ tự…" at bounding box center [911, 262] width 556 height 535
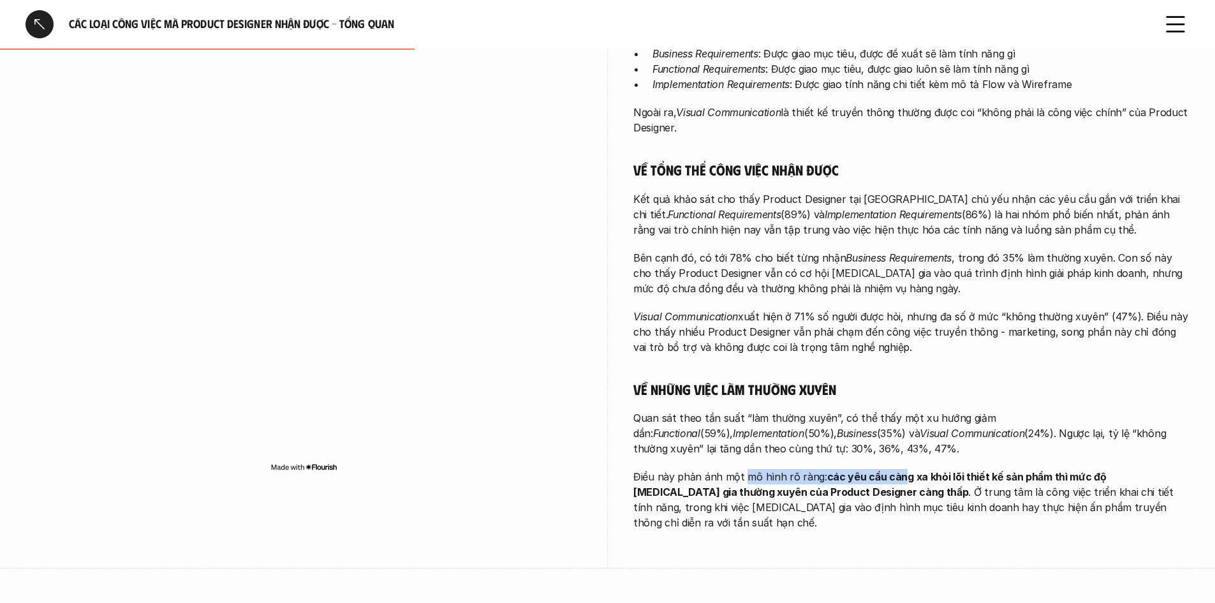
drag, startPoint x: 752, startPoint y: 480, endPoint x: 901, endPoint y: 473, distance: 149.3
click at [901, 473] on p "Điều này phản ánh một mô hình rõ ràng: các yêu cầu càng xa khỏi lõi thiết kế sả…" at bounding box center [911, 499] width 556 height 61
click at [934, 459] on div "Càng đảm nhận những công việc tổng quan hơn, Product Designer càng có mức độ tự…" at bounding box center [911, 262] width 556 height 535
drag, startPoint x: 930, startPoint y: 488, endPoint x: 1058, endPoint y: 488, distance: 127.5
click at [1046, 488] on p "Điều này phản ánh một mô hình rõ ràng: các yêu cầu càng xa khỏi lõi thiết kế sả…" at bounding box center [911, 499] width 556 height 61
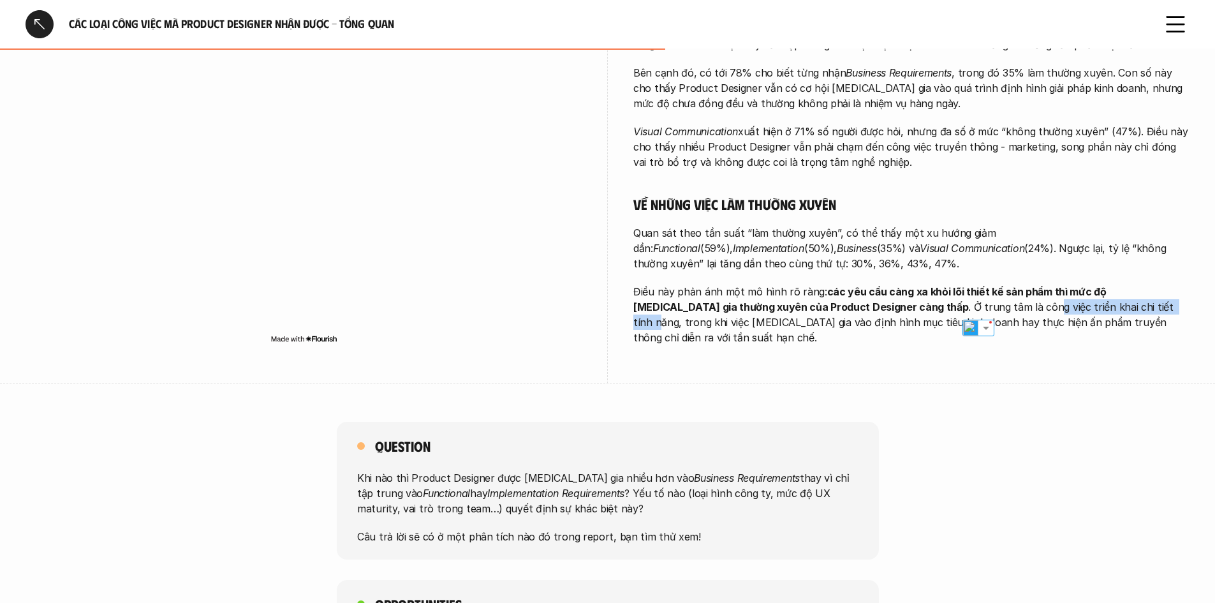
scroll to position [701, 0]
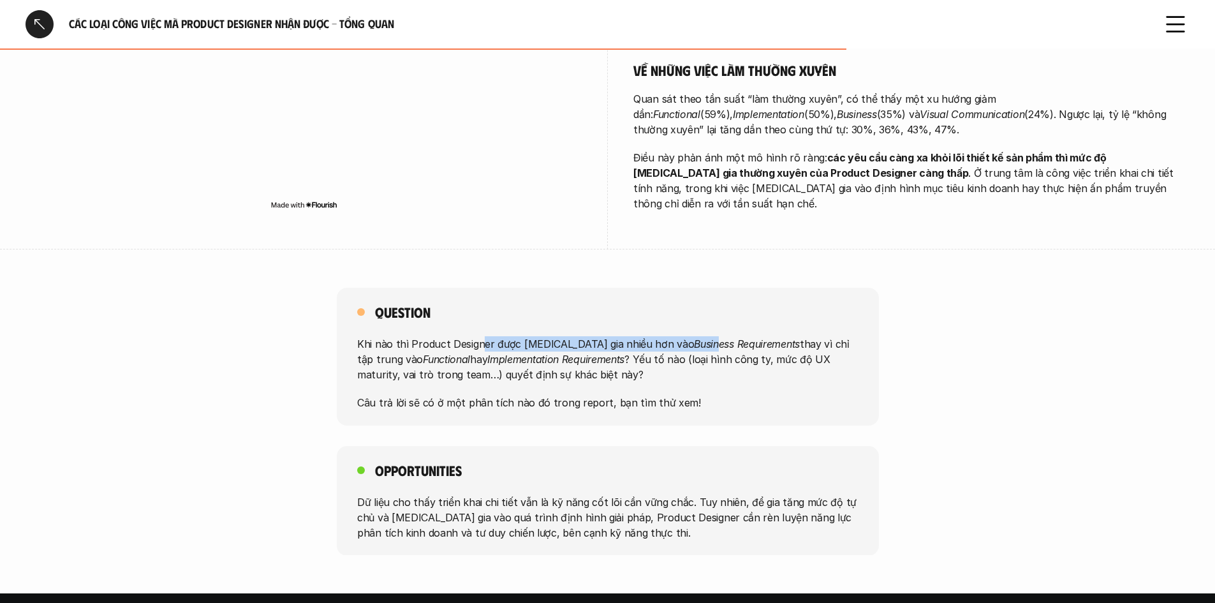
drag, startPoint x: 501, startPoint y: 330, endPoint x: 659, endPoint y: 330, distance: 158.1
click at [654, 336] on p "Khi nào thì Product Designer được tham gia nhiều hơn vào Business Requirements …" at bounding box center [607, 359] width 501 height 46
drag, startPoint x: 677, startPoint y: 328, endPoint x: 752, endPoint y: 325, distance: 75.3
click at [694, 337] on em "Business Requirements" at bounding box center [747, 343] width 106 height 13
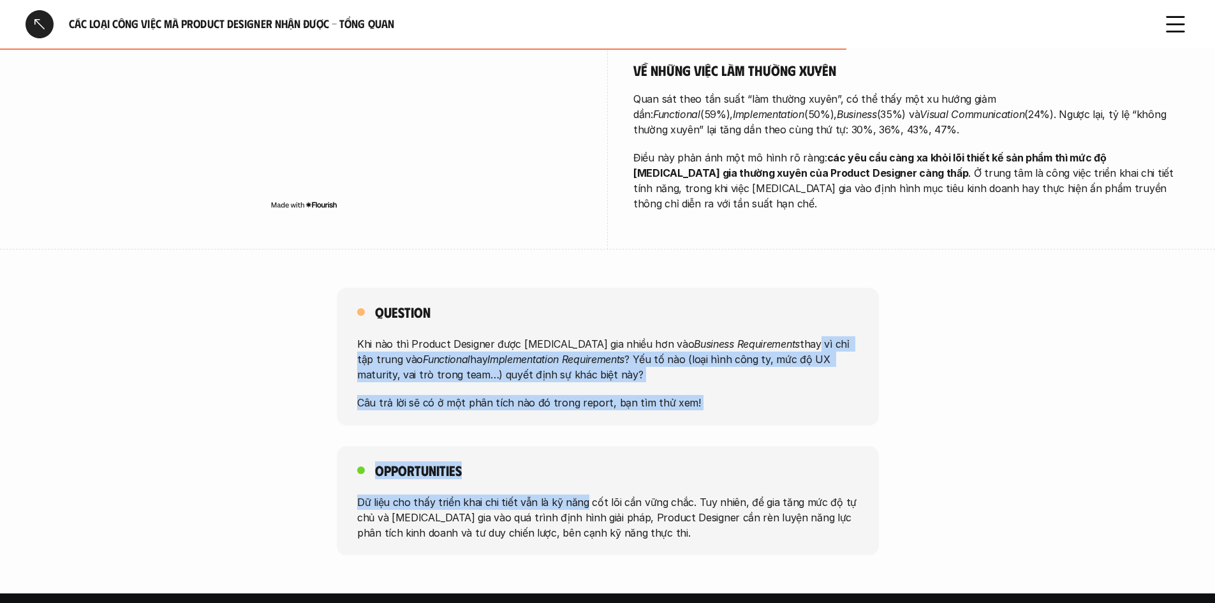
drag, startPoint x: 752, startPoint y: 325, endPoint x: 579, endPoint y: 421, distance: 197.8
click at [579, 421] on div "Question Khi nào thì Product Designer được tham gia nhiều hơn vào Business Requ…" at bounding box center [607, 421] width 1215 height 267
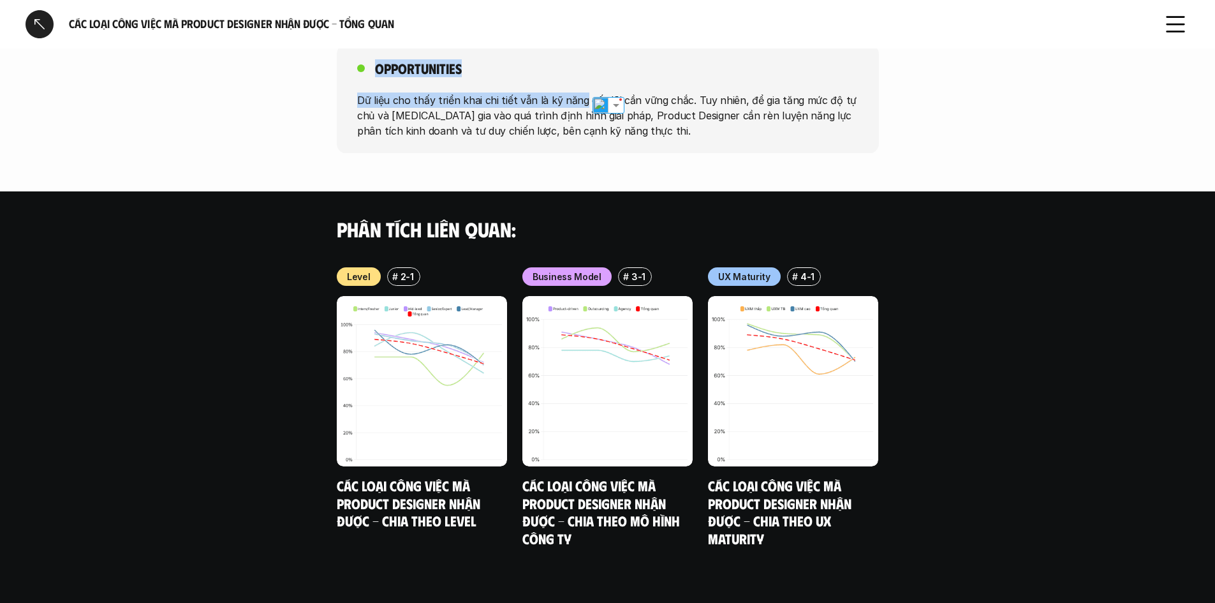
scroll to position [1118, 0]
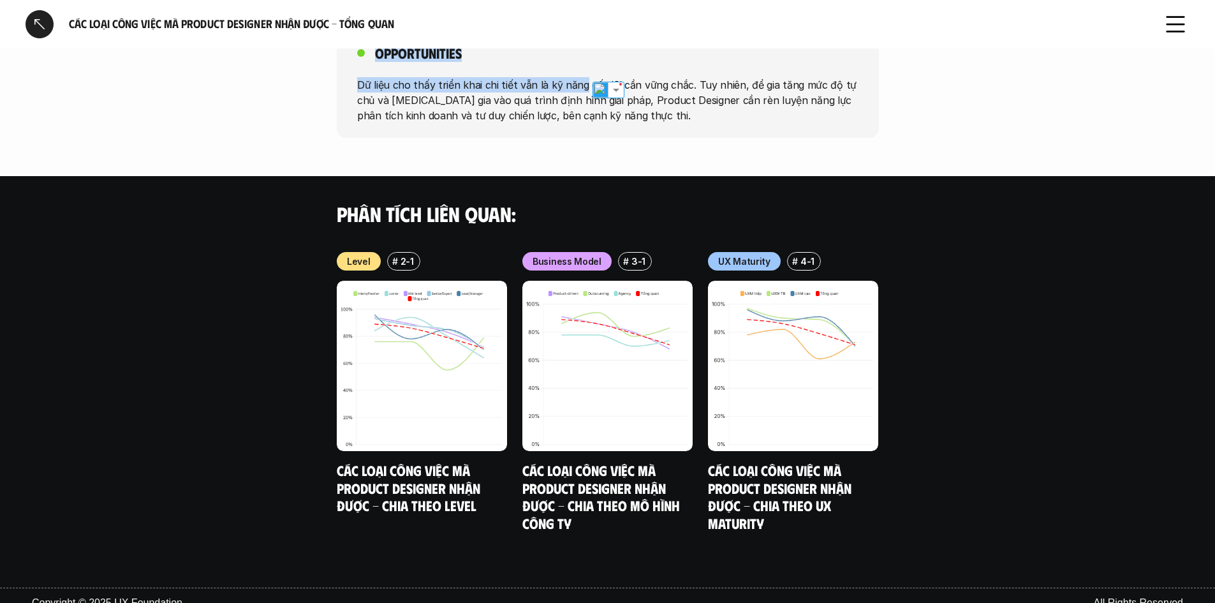
click at [40, 31] on div at bounding box center [40, 24] width 28 height 28
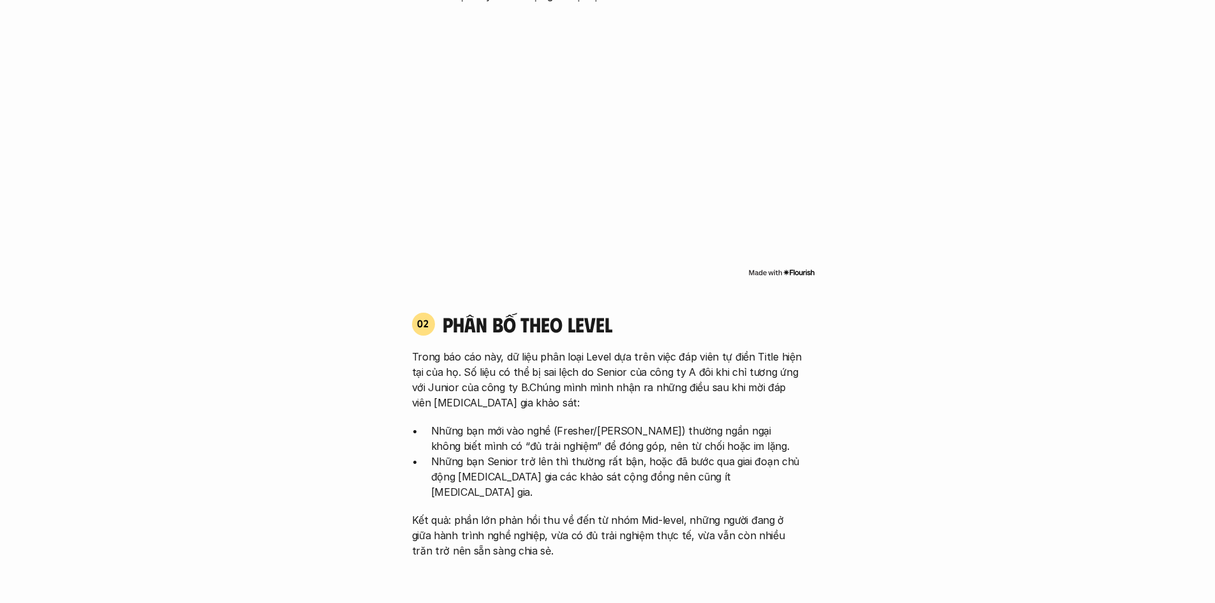
scroll to position [3752, 0]
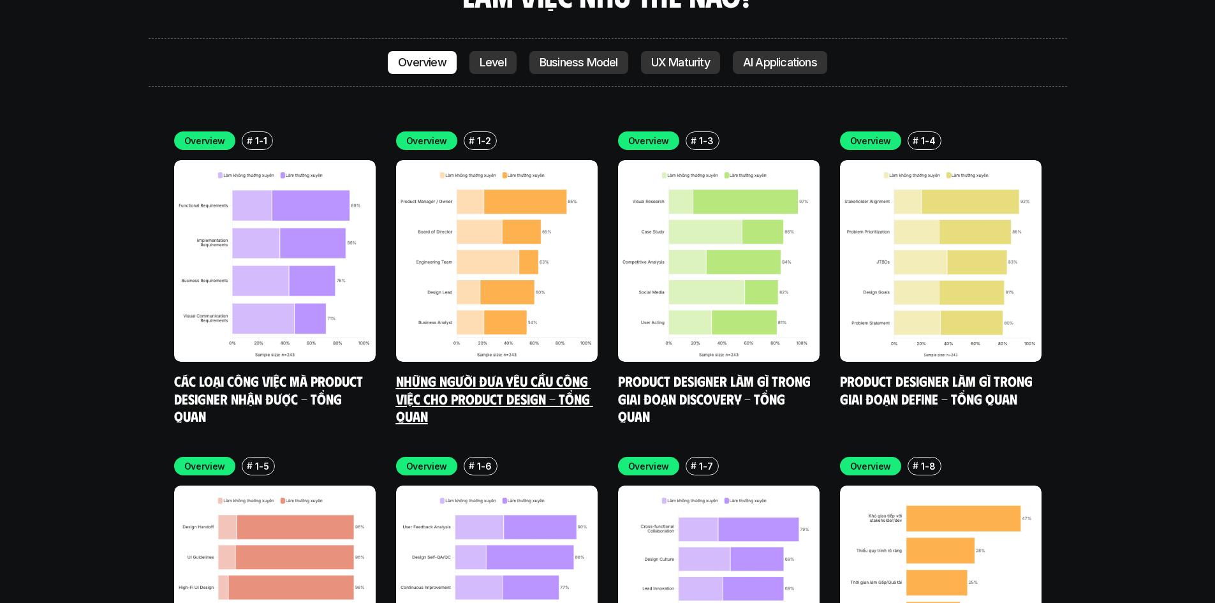
click at [521, 310] on div "Overview # 1-2 Những người đưa yêu cầu công việc cho Product Design - Tổng quan" at bounding box center [496, 277] width 201 height 293
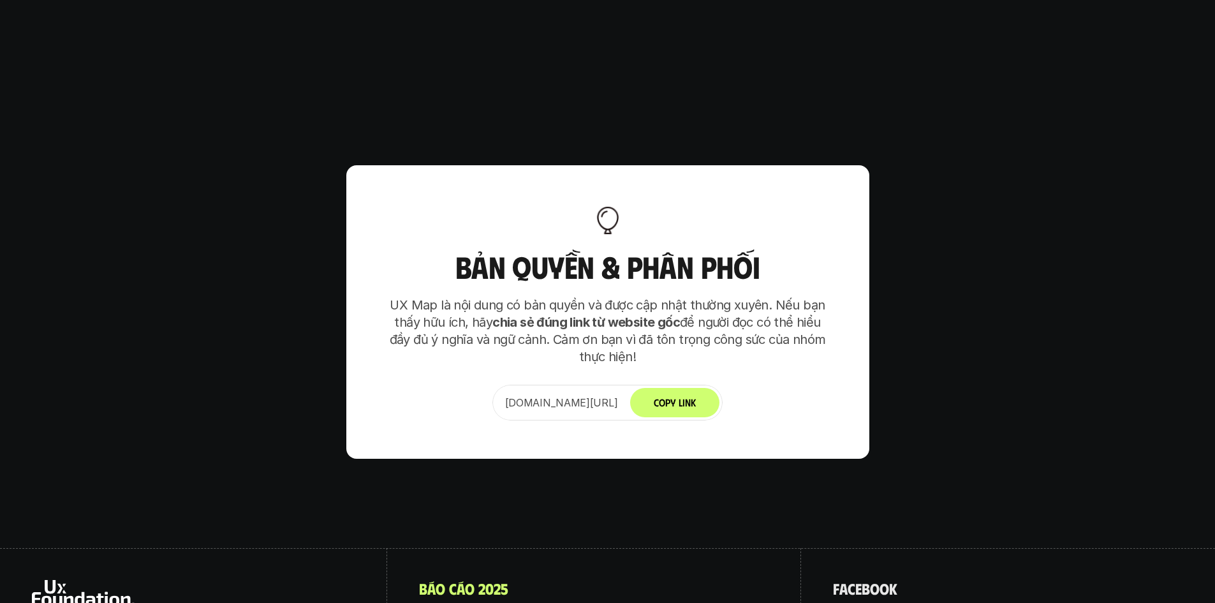
scroll to position [7578, 0]
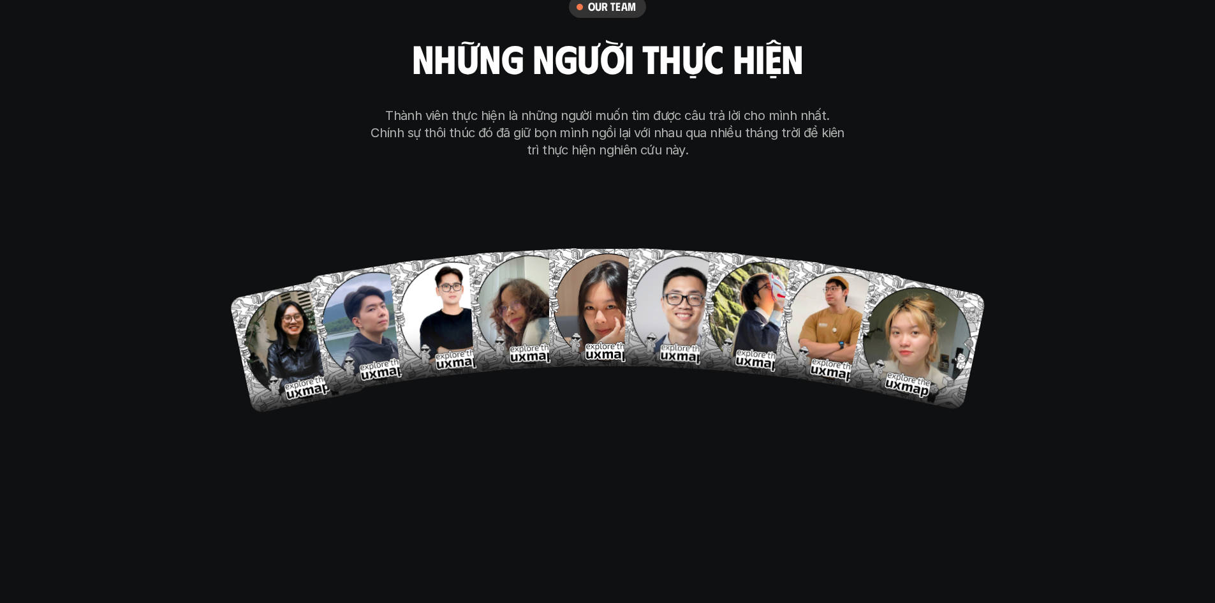
drag, startPoint x: 921, startPoint y: 279, endPoint x: 861, endPoint y: 349, distance: 91.8
click at [924, 370] on div "our team những người thực hiện Thành viên thực hiện là những người muốn tìm đượ…" at bounding box center [608, 201] width 638 height 641
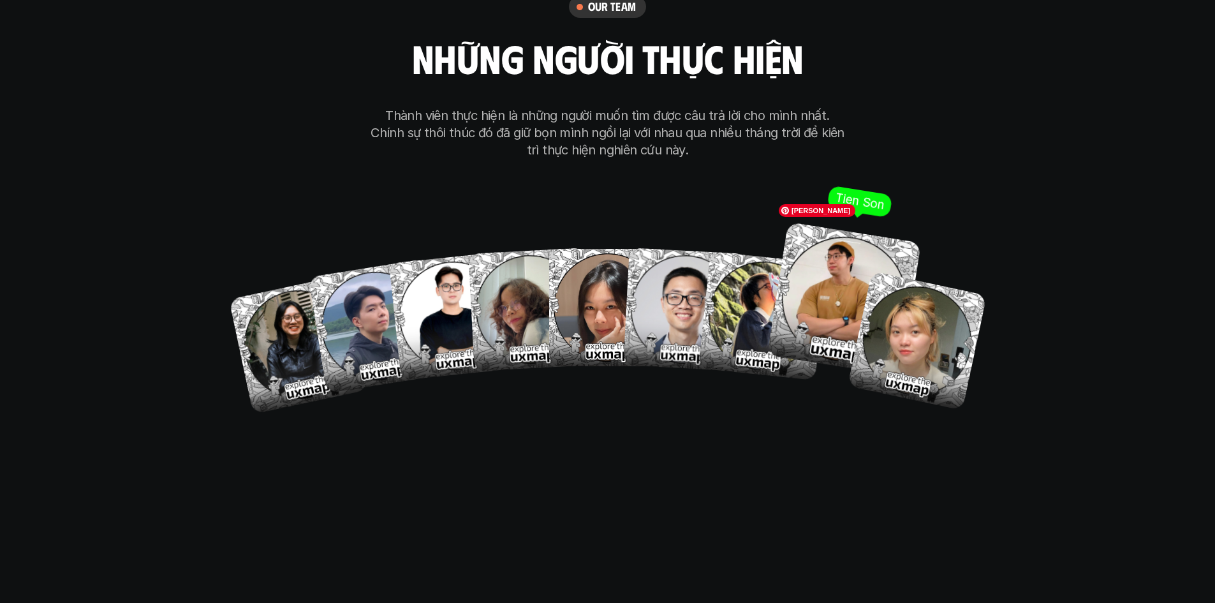
click at [812, 287] on img at bounding box center [843, 299] width 154 height 154
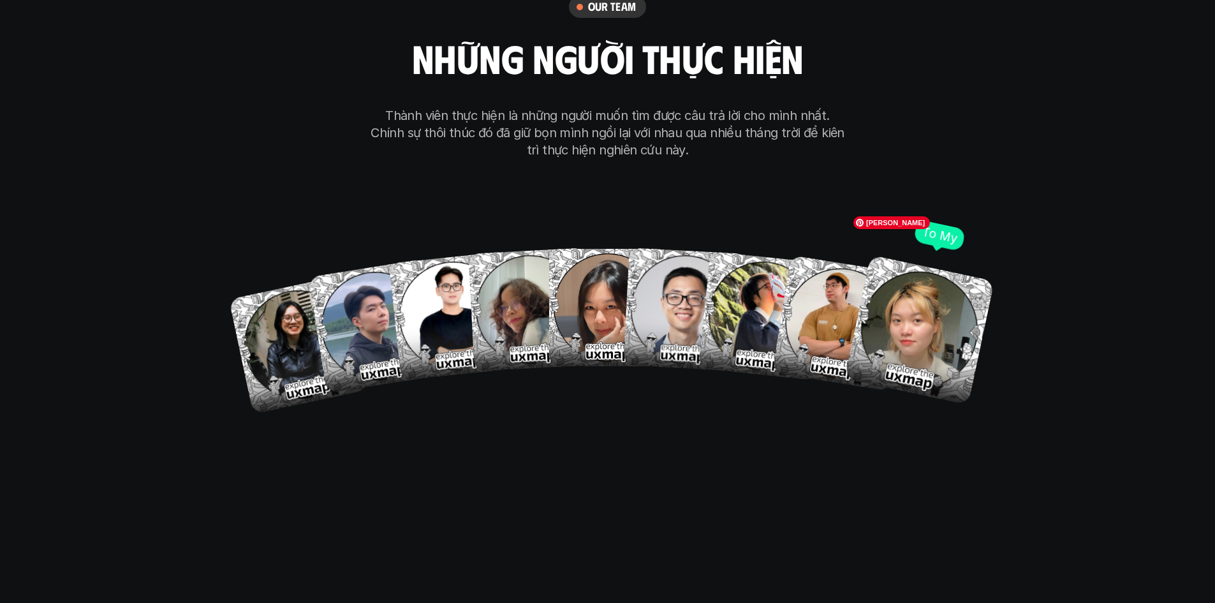
click at [910, 269] on img at bounding box center [919, 330] width 150 height 150
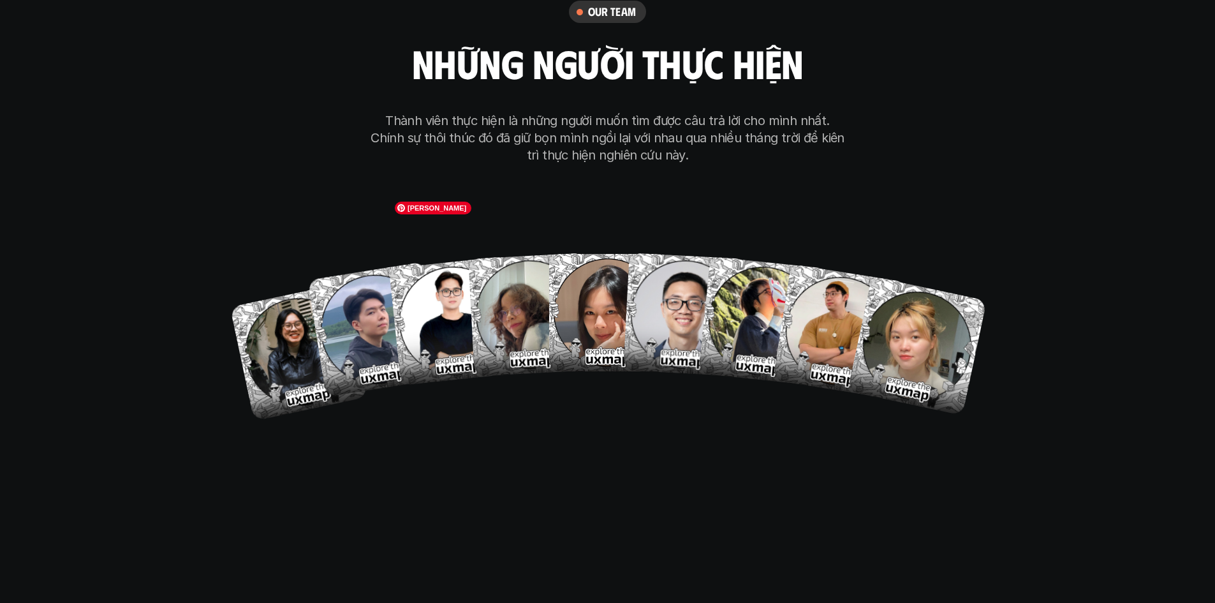
scroll to position [7450, 0]
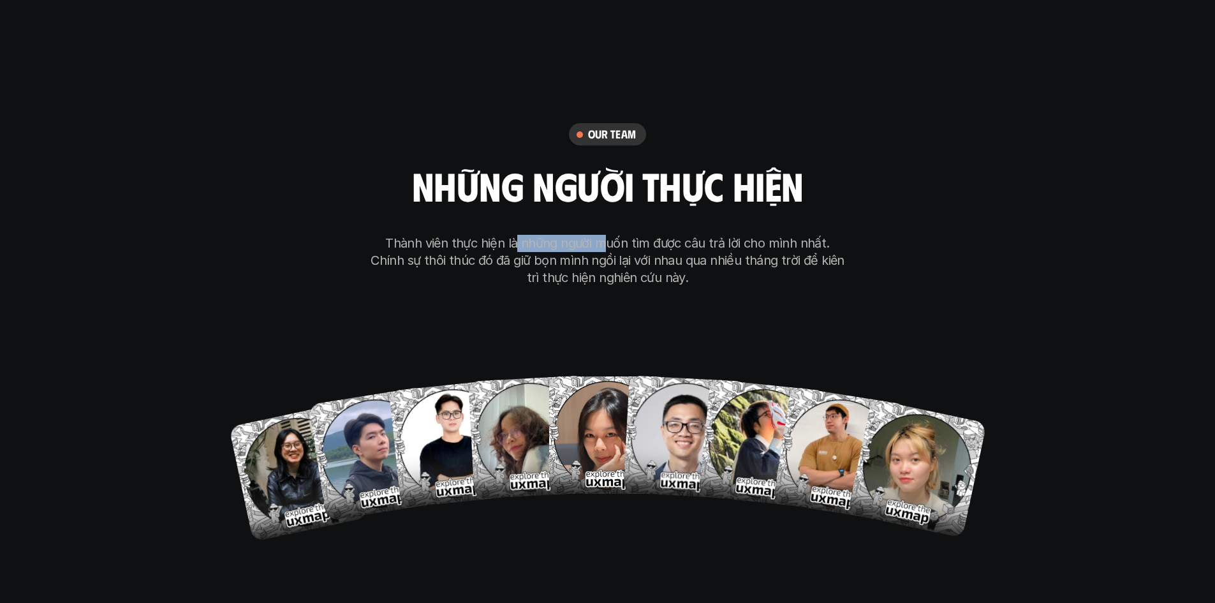
drag, startPoint x: 512, startPoint y: 179, endPoint x: 589, endPoint y: 182, distance: 77.2
click at [589, 235] on p "Thành viên thực hiện là những người muốn tìm được câu trả lời cho mình nhất. Ch…" at bounding box center [608, 261] width 478 height 52
click at [600, 235] on p "Thành viên thực hiện là những người muốn tìm được câu trả lời cho mình nhất. Ch…" at bounding box center [608, 261] width 478 height 52
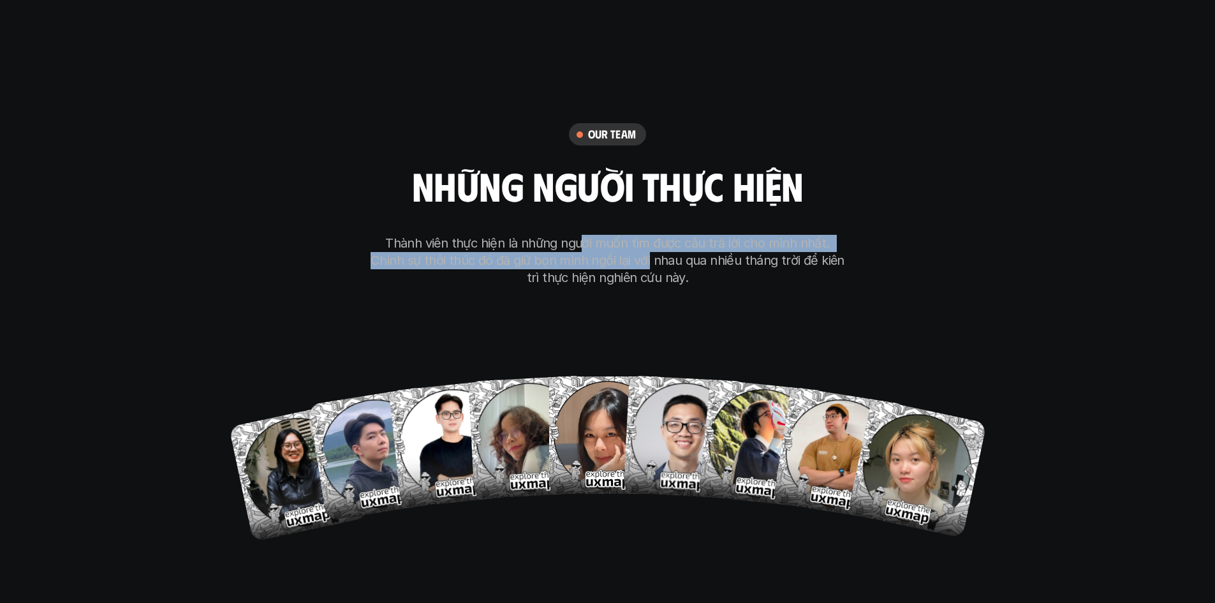
drag, startPoint x: 565, startPoint y: 182, endPoint x: 614, endPoint y: 198, distance: 51.8
click at [613, 235] on p "Thành viên thực hiện là những người muốn tìm được câu trả lời cho mình nhất. Ch…" at bounding box center [608, 261] width 478 height 52
click at [333, 197] on div "our team những người thực hiện Thành viên thực hiện là những người muốn tìm đượ…" at bounding box center [608, 328] width 638 height 641
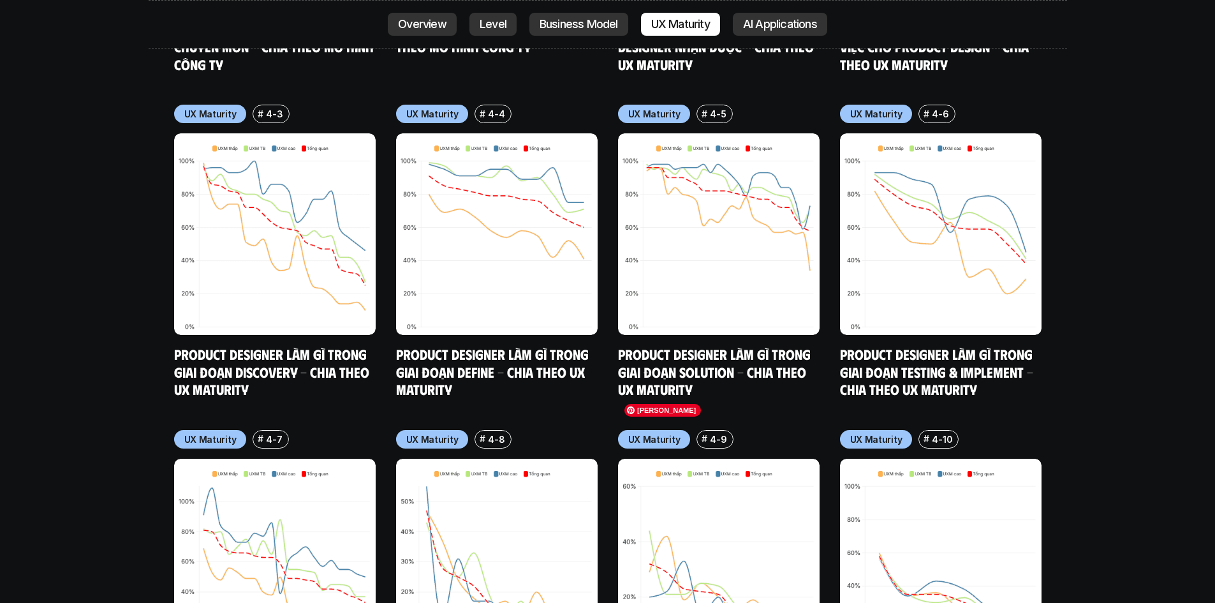
scroll to position [6824, 0]
